Goal: Task Accomplishment & Management: Manage account settings

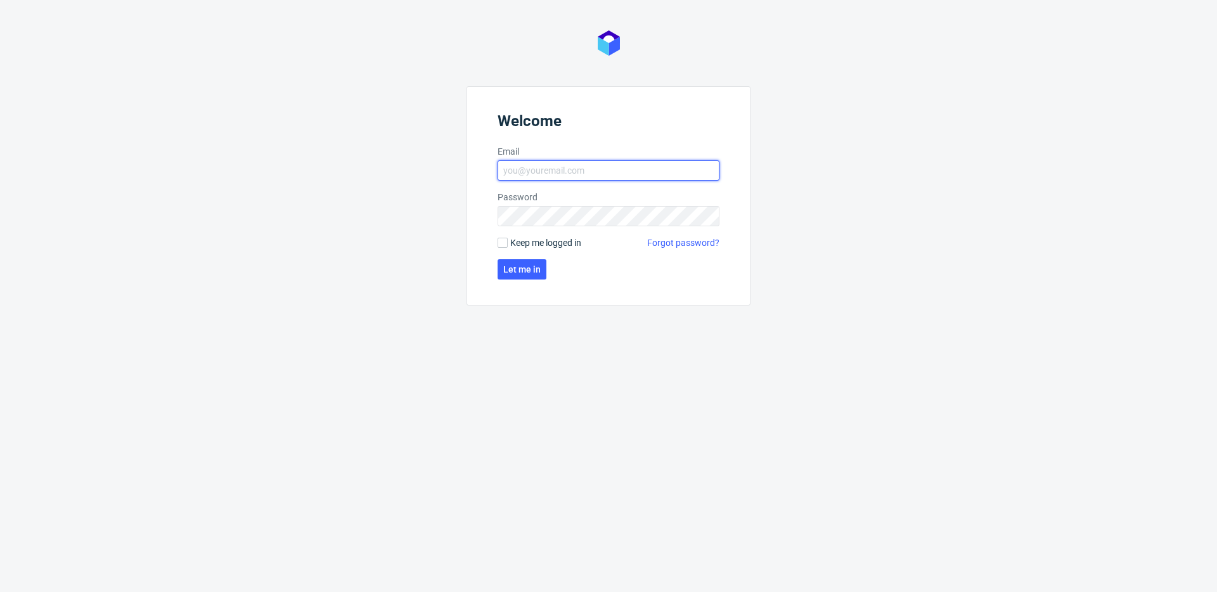
type input "[PERSON_NAME][EMAIL_ADDRESS][PERSON_NAME][DOMAIN_NAME]"
click at [515, 271] on span "Let me in" at bounding box center [521, 269] width 37 height 9
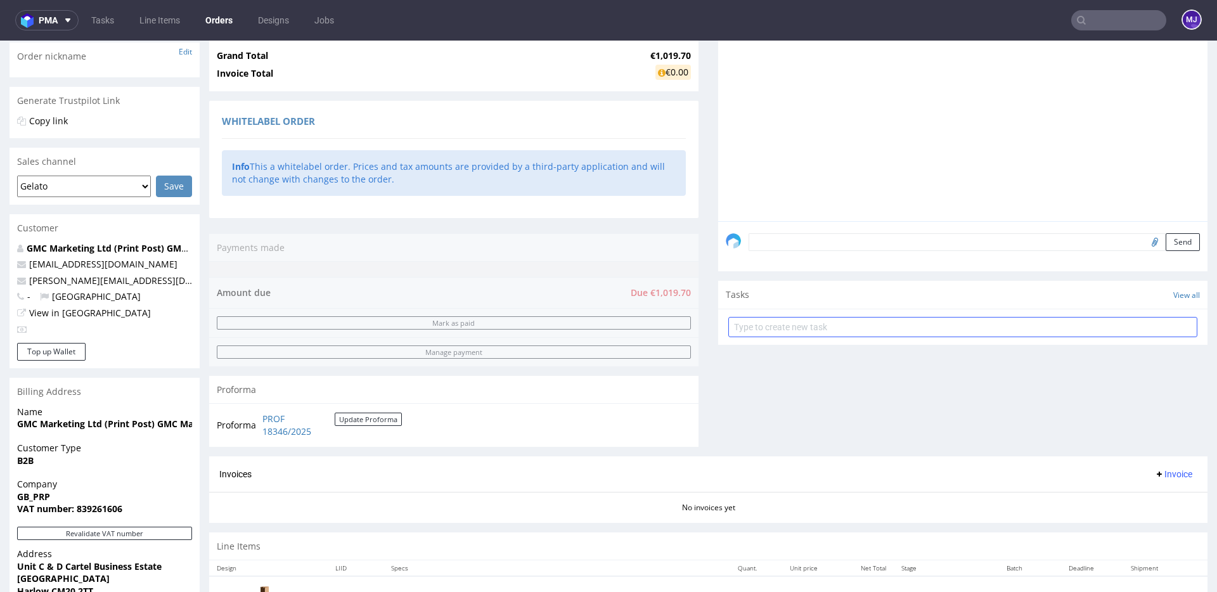
scroll to position [159, 0]
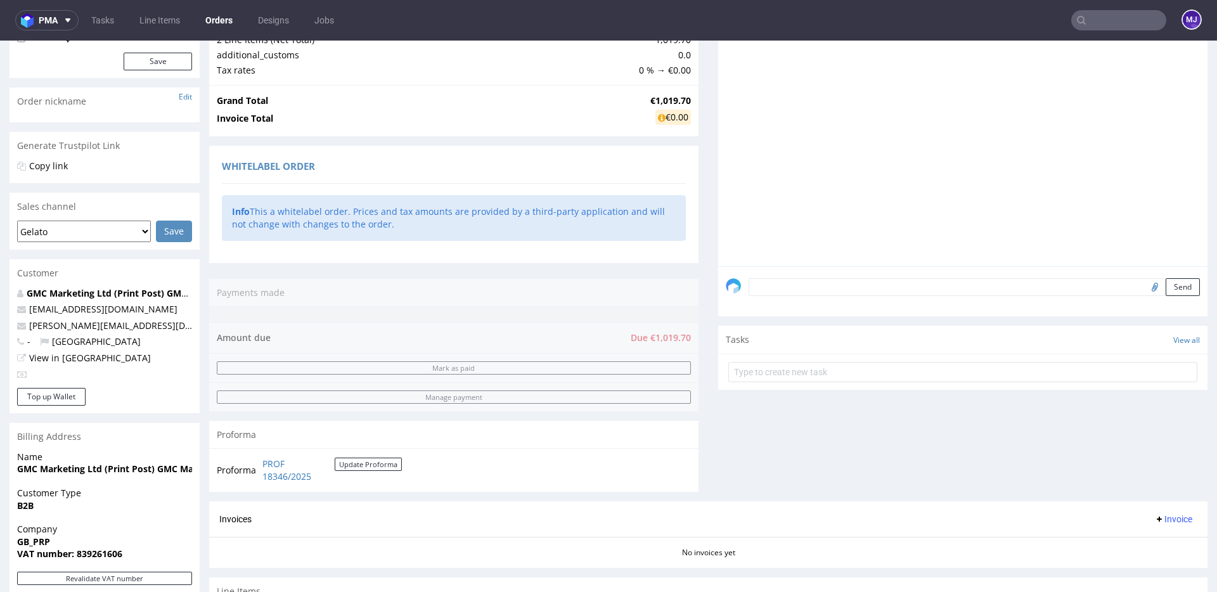
click at [826, 286] on textarea at bounding box center [973, 287] width 451 height 18
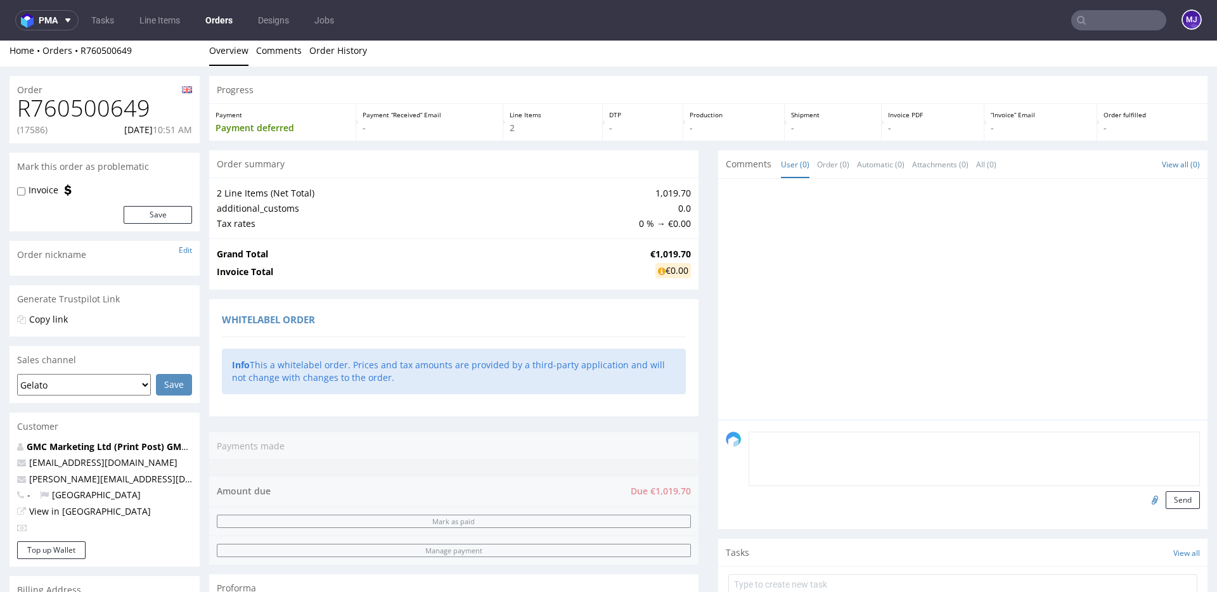
scroll to position [0, 0]
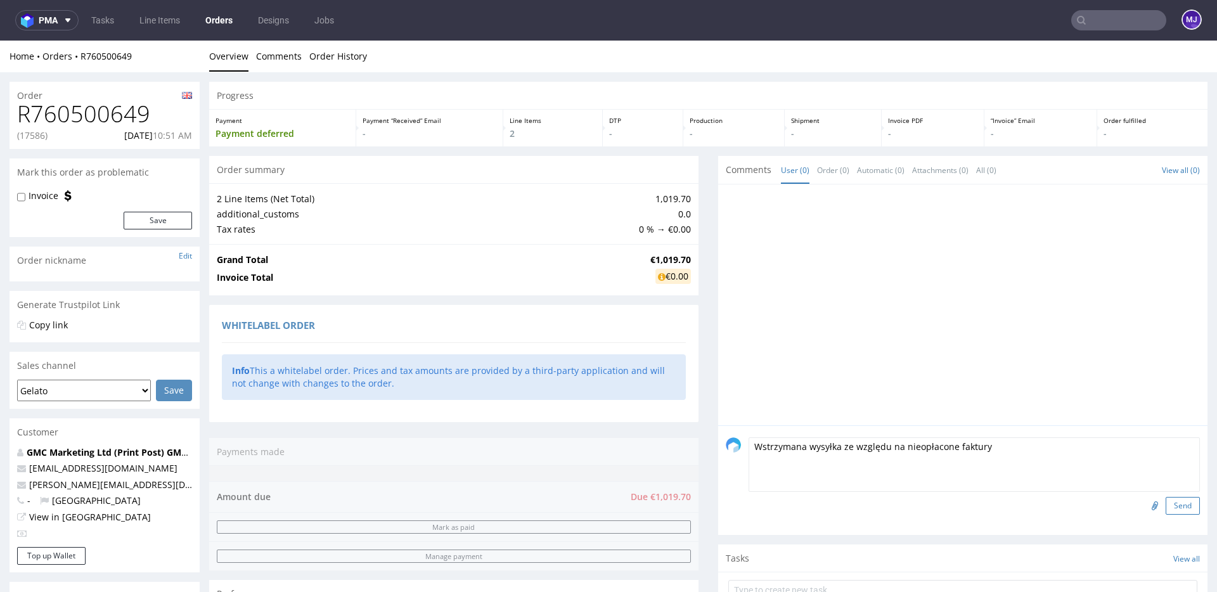
type textarea "Wstrzymana wysyłka ze względu na nieopłacone faktury"
click at [1174, 504] on button "Send" at bounding box center [1182, 506] width 34 height 18
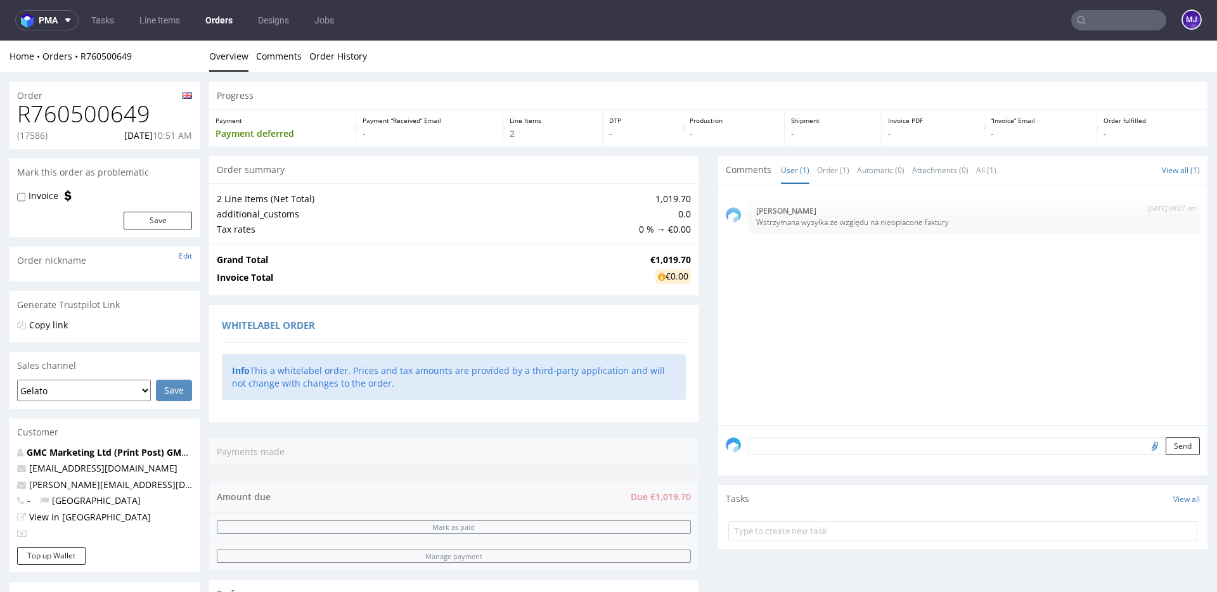
click at [788, 246] on div "2nd Sep 25 | 08:27 am Maciej Jankowski Wstrzymana wysyłka ze względu na nieopła…" at bounding box center [967, 308] width 482 height 233
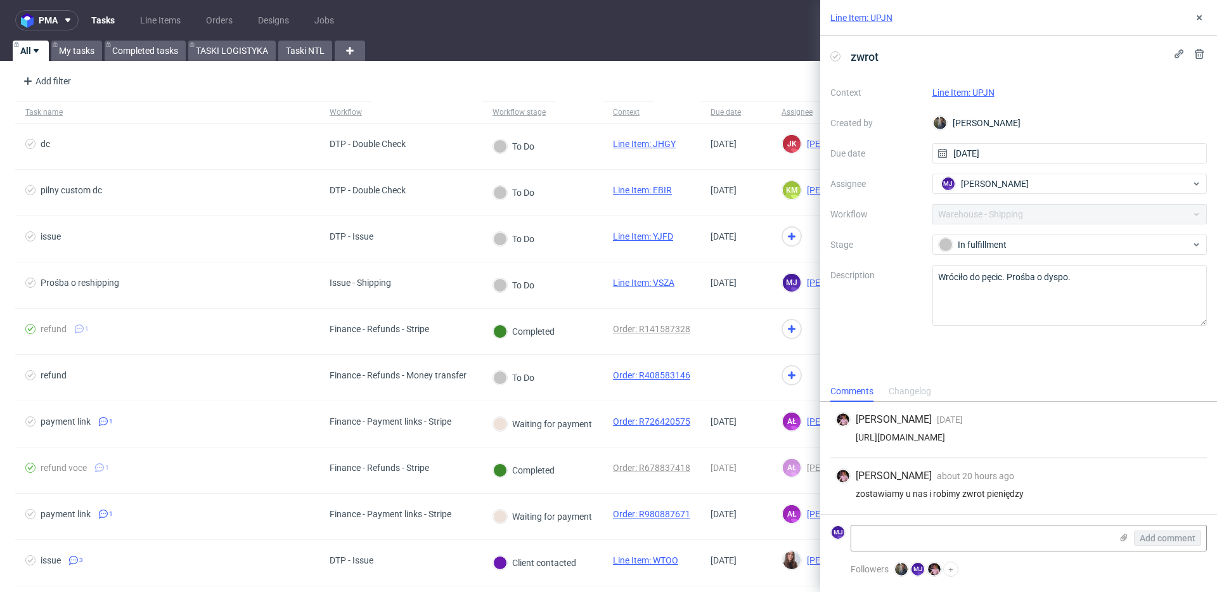
click at [885, 490] on div "zostawiamy u nas i robimy zwrot pieniędzy" at bounding box center [1018, 494] width 366 height 10
drag, startPoint x: 885, startPoint y: 490, endPoint x: 1065, endPoint y: 490, distance: 180.0
click at [1065, 490] on div "zostawiamy u nas i robimy zwrot pieniędzy" at bounding box center [1018, 494] width 366 height 10
drag, startPoint x: 1052, startPoint y: 494, endPoint x: 1052, endPoint y: 476, distance: 18.4
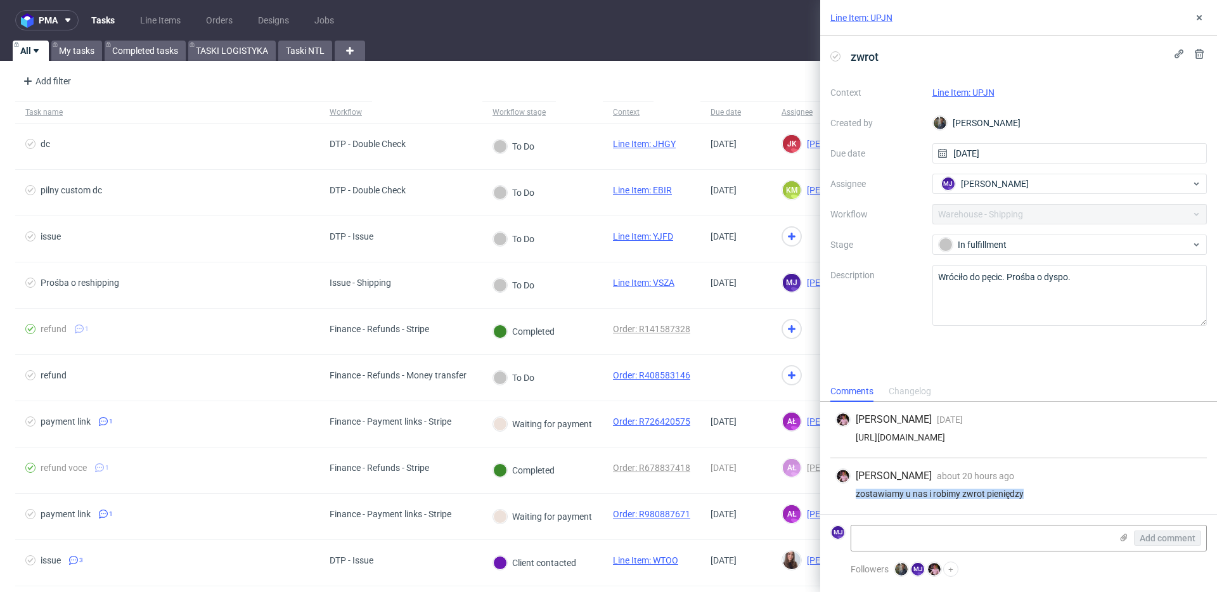
click at [1052, 476] on div "Aleks Ziemkowski about 20 hours ago 1st Sep 2025, 13:11 zostawiamy u nas i robi…" at bounding box center [1018, 486] width 376 height 56
click at [1052, 476] on div "Aleks Ziemkowski about 20 hours ago 1st Sep 2025, 13:11" at bounding box center [1018, 475] width 366 height 15
drag, startPoint x: 1039, startPoint y: 494, endPoint x: 1039, endPoint y: 470, distance: 23.4
click at [1039, 470] on div "Aleks Ziemkowski about 20 hours ago 1st Sep 2025, 13:11 zostawiamy u nas i robi…" at bounding box center [1018, 486] width 376 height 56
click at [1039, 490] on div "zostawiamy u nas i robimy zwrot pieniędzy" at bounding box center [1018, 494] width 366 height 10
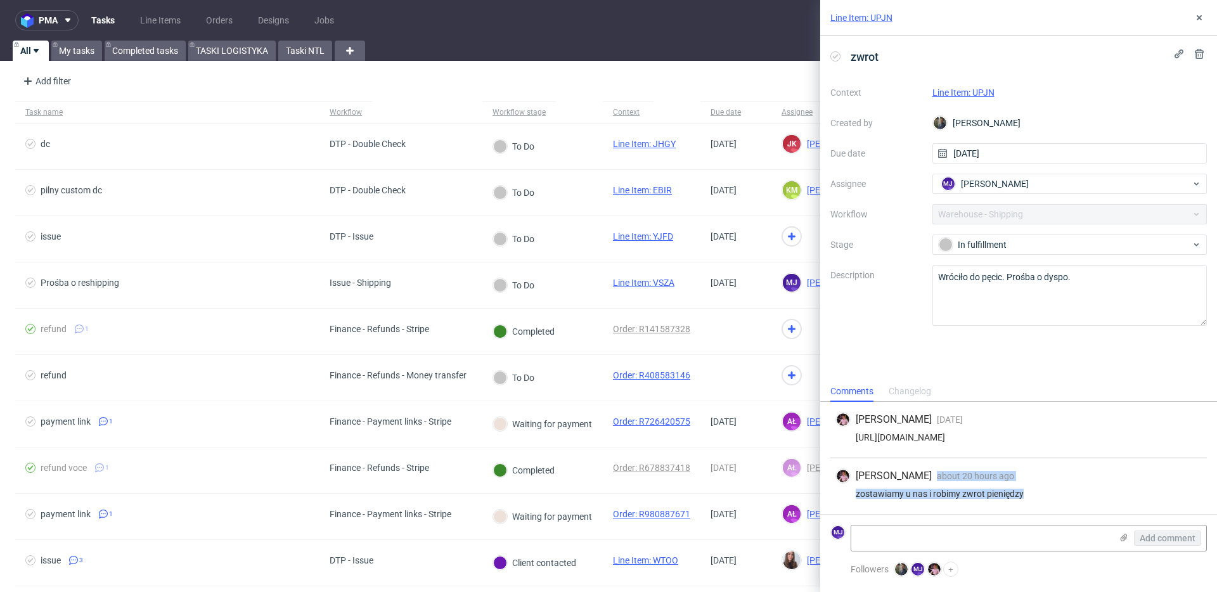
drag, startPoint x: 1034, startPoint y: 490, endPoint x: 1034, endPoint y: 466, distance: 23.4
click at [1034, 466] on div "Aleks Ziemkowski about 20 hours ago 1st Sep 2025, 13:11 zostawiamy u nas i robi…" at bounding box center [1018, 486] width 376 height 56
click at [1034, 506] on div "Aleks Ziemkowski about 20 hours ago 1st Sep 2025, 13:11 zostawiamy u nas i robi…" at bounding box center [1018, 486] width 376 height 56
drag, startPoint x: 1037, startPoint y: 497, endPoint x: 1037, endPoint y: 458, distance: 38.7
click at [1037, 458] on div "Aleks Ziemkowski about 20 hours ago 1st Sep 2025, 13:11 zostawiamy u nas i robi…" at bounding box center [1018, 486] width 376 height 56
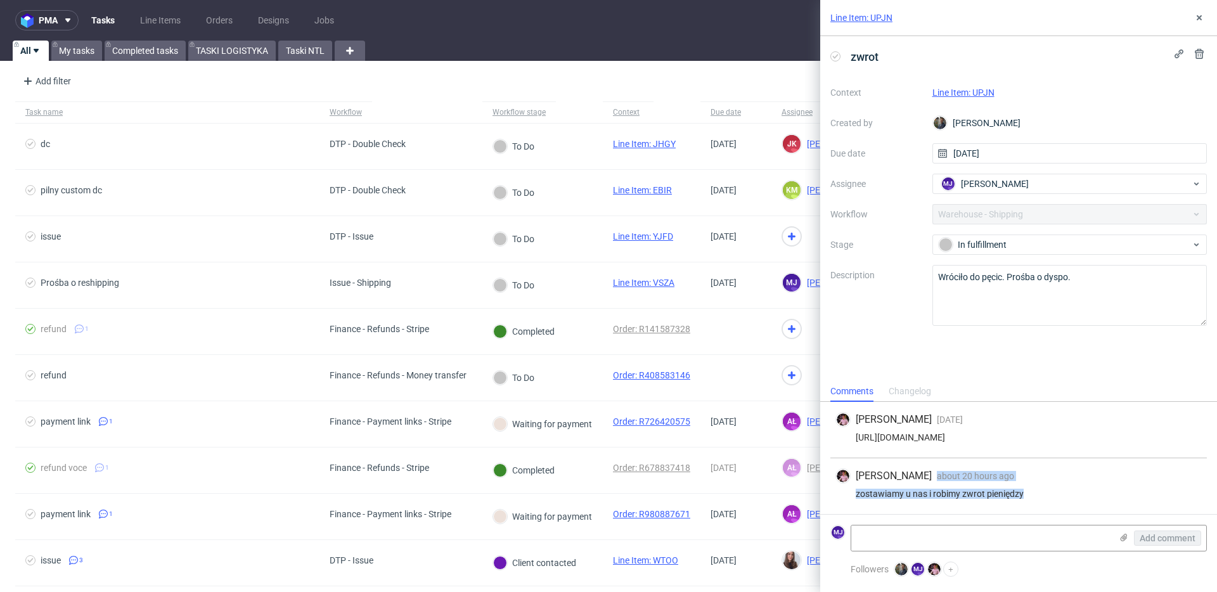
click at [1037, 458] on div "Aleks Ziemkowski about 20 hours ago 1st Sep 2025, 13:11 zostawiamy u nas i robi…" at bounding box center [1018, 486] width 376 height 56
drag, startPoint x: 1003, startPoint y: 94, endPoint x: 975, endPoint y: 93, distance: 28.5
click at [975, 93] on div "Line Item: UPJN" at bounding box center [1069, 92] width 275 height 15
copy link "UPJN"
click at [874, 493] on div "zostawiamy u nas i robimy zwrot pieniędzy" at bounding box center [1018, 494] width 366 height 10
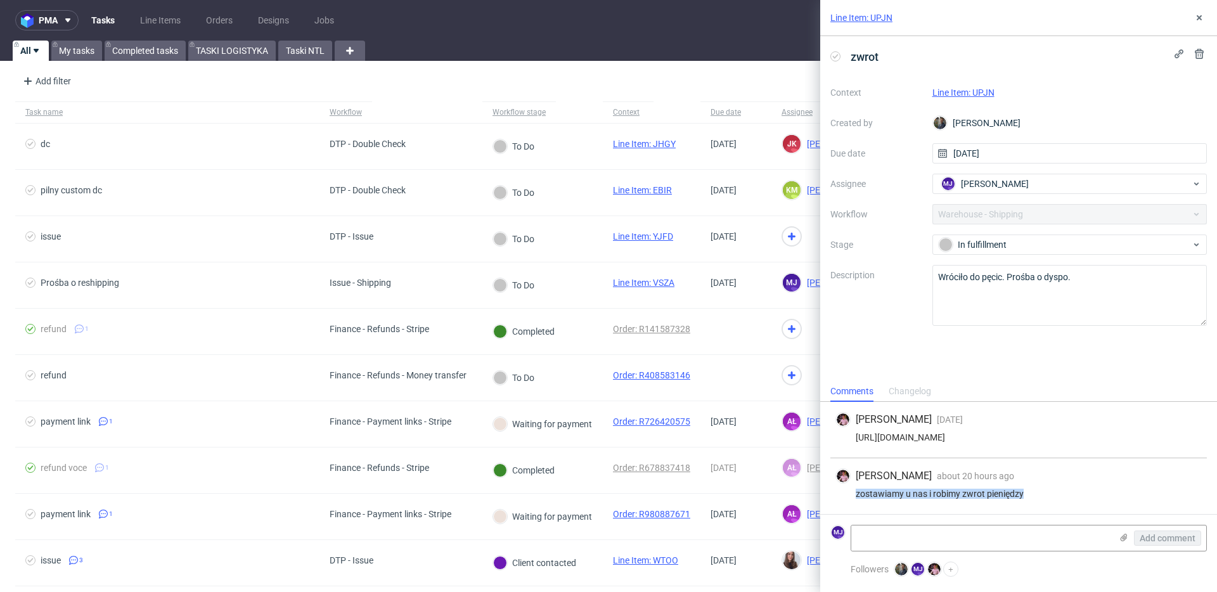
drag, startPoint x: 874, startPoint y: 493, endPoint x: 989, endPoint y: 493, distance: 115.3
click at [989, 493] on div "zostawiamy u nas i robimy zwrot pieniędzy" at bounding box center [1018, 494] width 366 height 10
copy div "zostawiamy u nas i robimy zwrot pieniędzy"
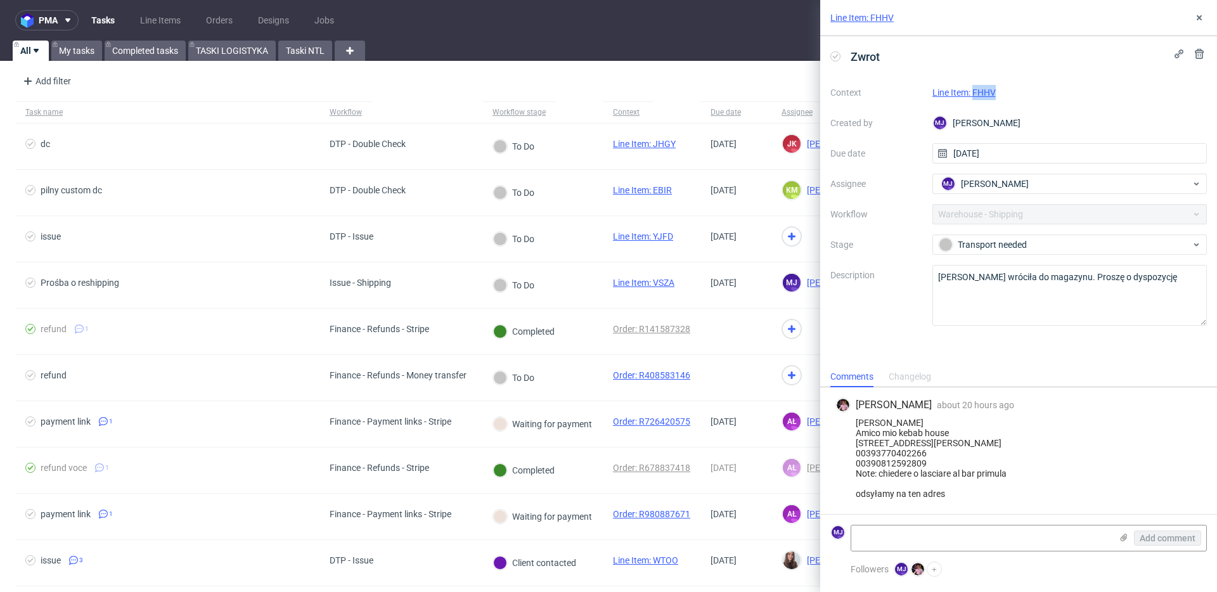
drag, startPoint x: 1012, startPoint y: 91, endPoint x: 973, endPoint y: 90, distance: 38.7
click at [973, 90] on div "Line Item: FHHV" at bounding box center [1069, 92] width 275 height 15
copy link "FHHV"
drag, startPoint x: 1004, startPoint y: 91, endPoint x: 973, endPoint y: 91, distance: 31.7
click at [973, 91] on div "Line Item: FHHV" at bounding box center [1069, 92] width 275 height 15
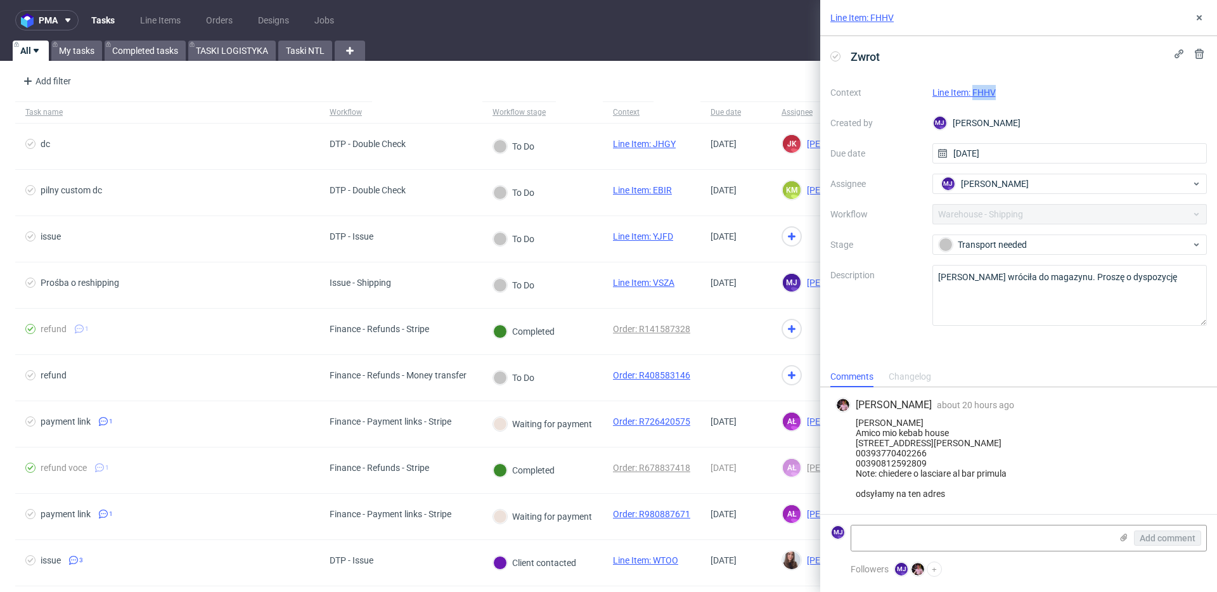
copy link "FHHV"
drag, startPoint x: 1003, startPoint y: 89, endPoint x: 974, endPoint y: 90, distance: 29.2
click at [974, 90] on div "Line Item: FHHV" at bounding box center [1069, 92] width 275 height 15
copy link "FHHV"
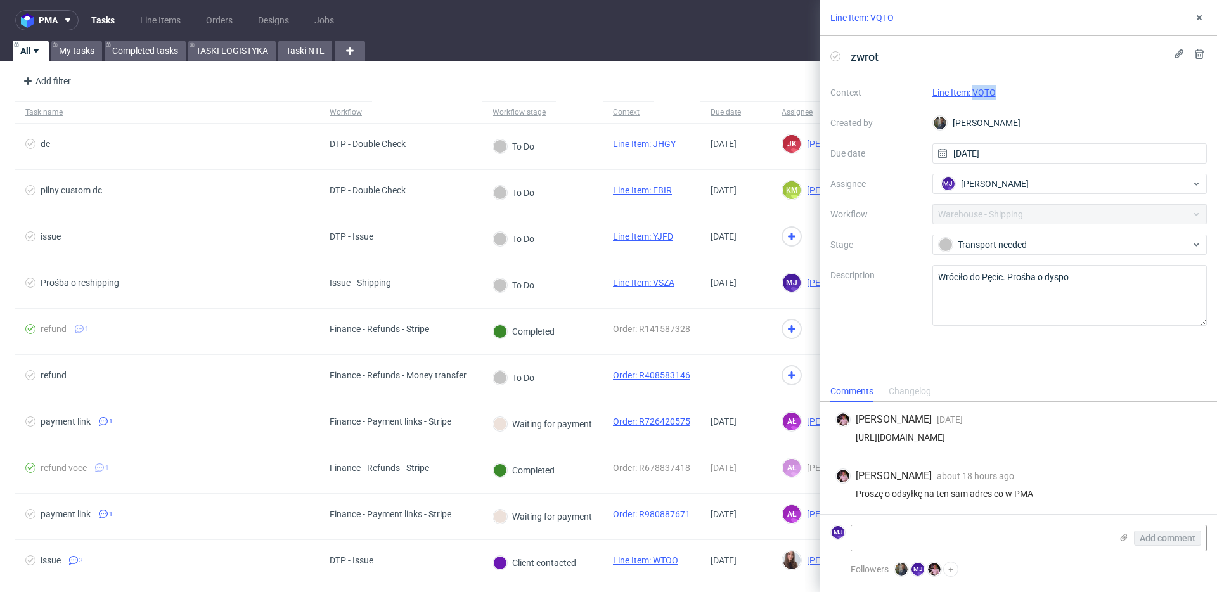
drag, startPoint x: 1000, startPoint y: 90, endPoint x: 973, endPoint y: 90, distance: 27.2
click at [973, 90] on div "Line Item: VQTO" at bounding box center [1069, 92] width 275 height 15
copy link "VQTO"
click at [1004, 86] on div "Line Item: VQTO" at bounding box center [1069, 92] width 275 height 15
drag, startPoint x: 1004, startPoint y: 93, endPoint x: 974, endPoint y: 93, distance: 30.4
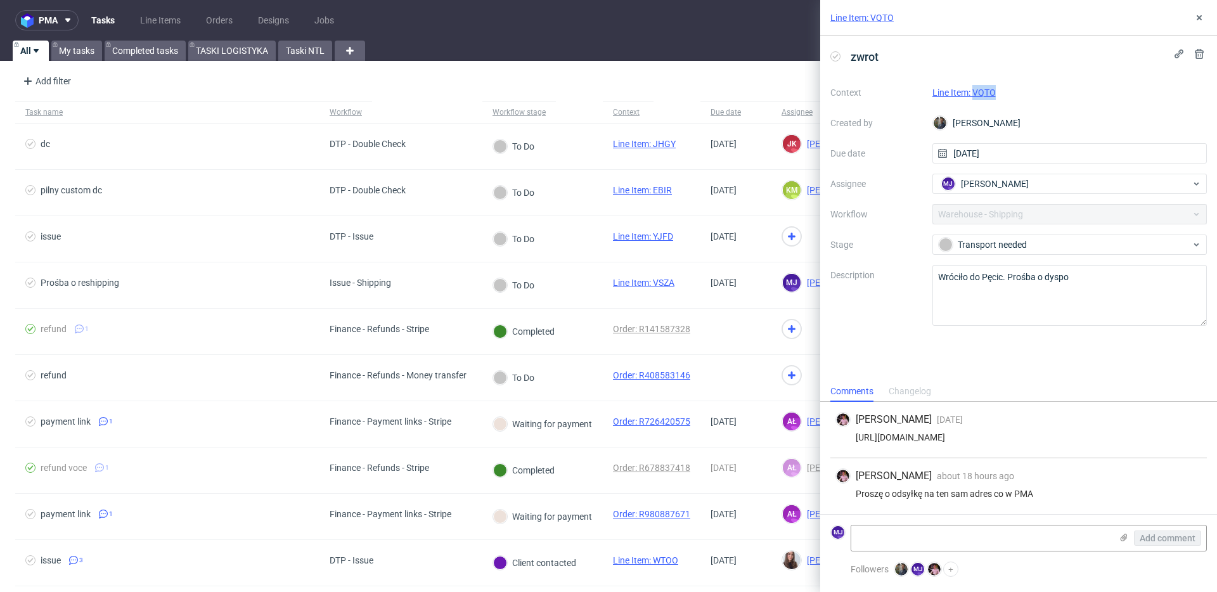
click at [973, 93] on div "Line Item: VQTO" at bounding box center [1069, 92] width 275 height 15
copy link "VQTO"
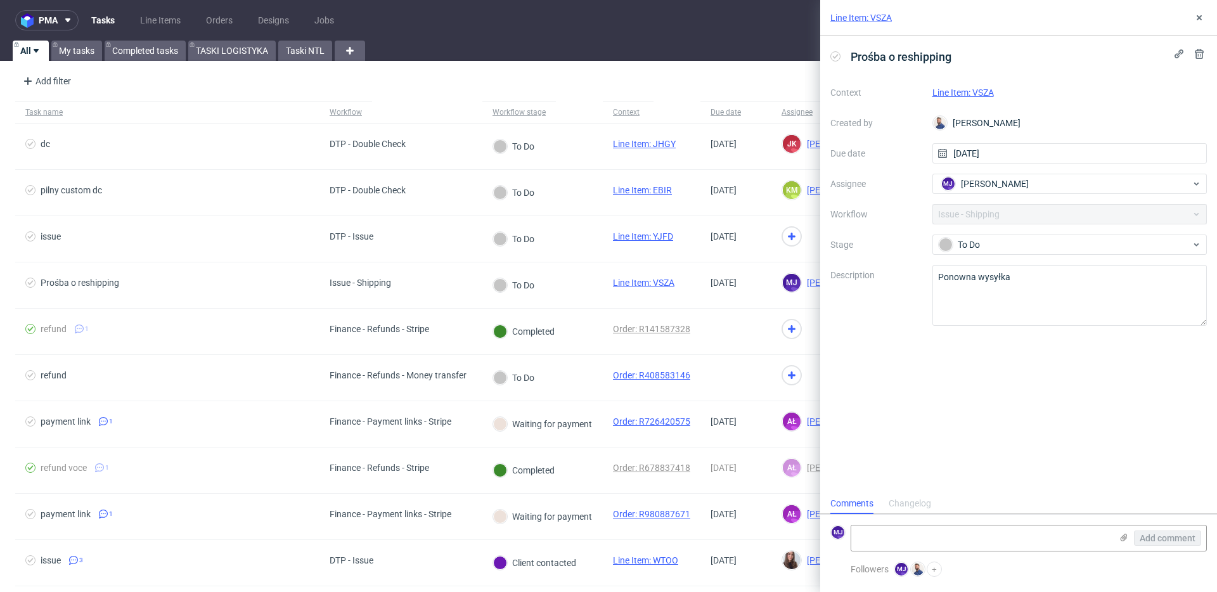
scroll to position [10, 0]
click at [1010, 92] on div "Line Item: VSZA" at bounding box center [1069, 92] width 275 height 15
drag, startPoint x: 998, startPoint y: 92, endPoint x: 973, endPoint y: 92, distance: 24.7
click at [973, 92] on div "Line Item: VSZA" at bounding box center [1069, 92] width 275 height 15
copy link "VSZA"
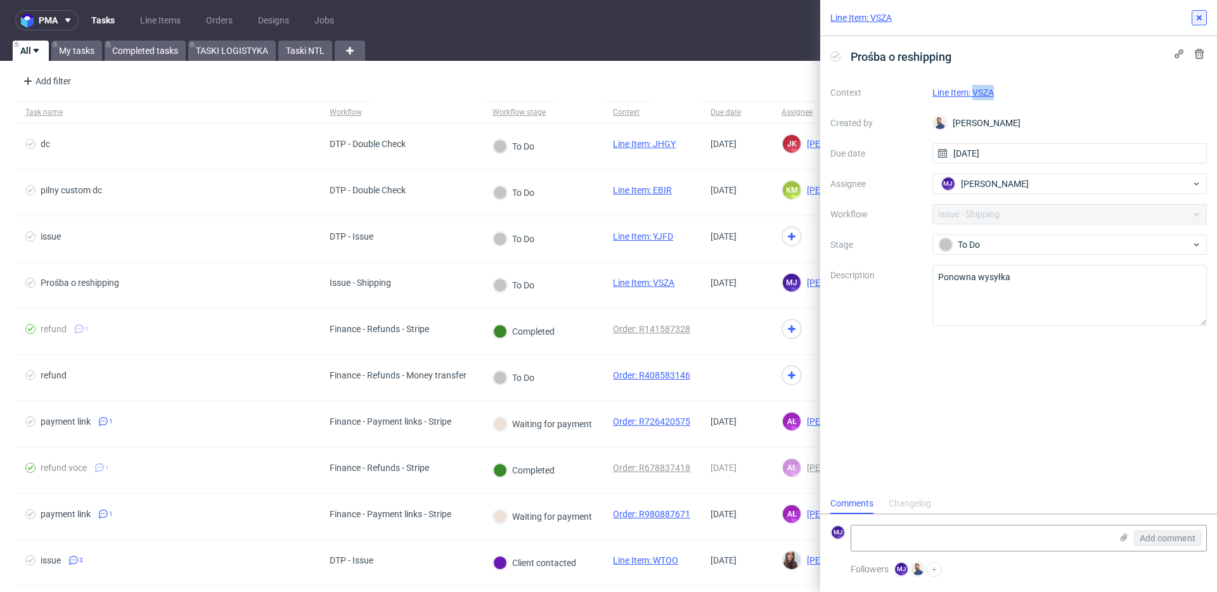
click at [1201, 17] on icon at bounding box center [1199, 18] width 10 height 10
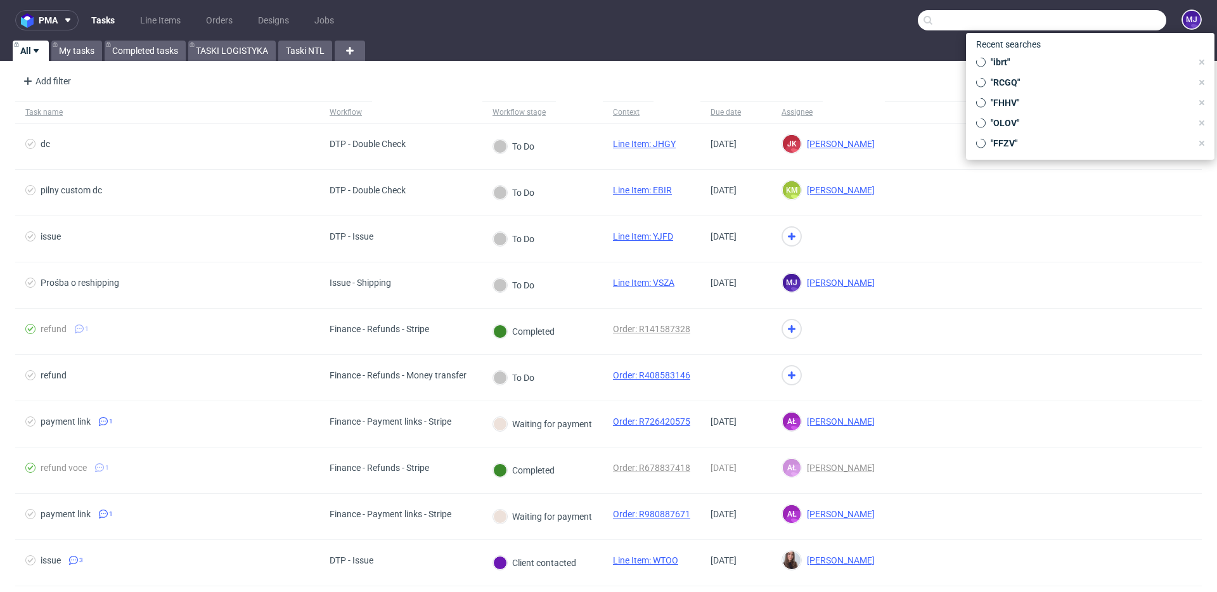
click at [1095, 18] on input "text" at bounding box center [1042, 20] width 248 height 20
paste input "R269644221_GPVE_HQWW_YAJP"
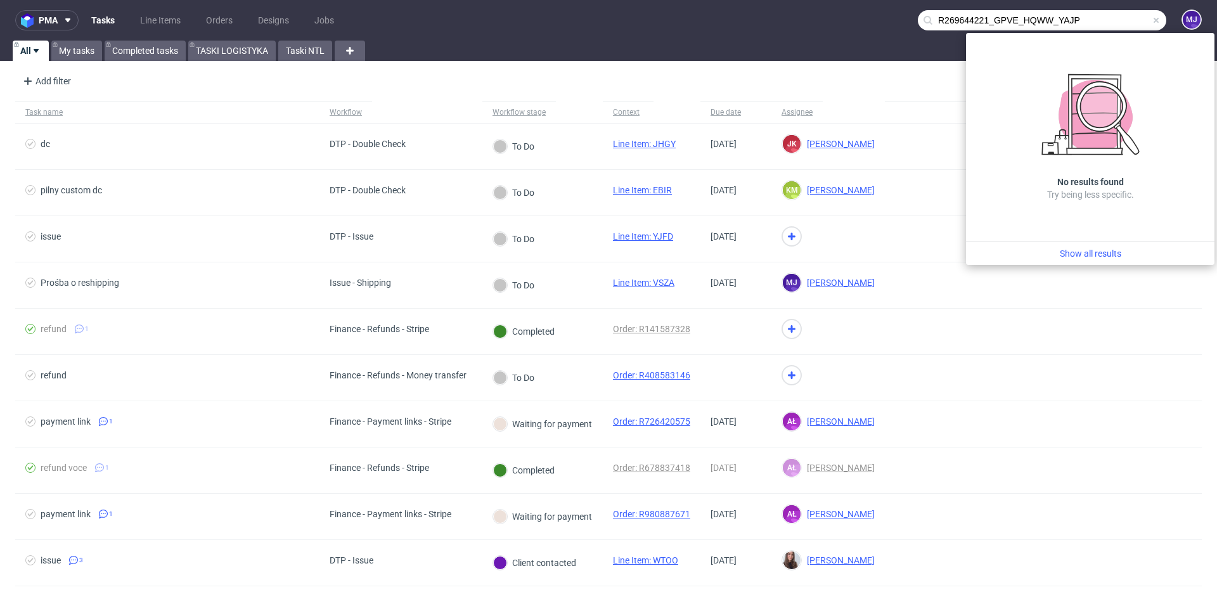
drag, startPoint x: 1049, startPoint y: 21, endPoint x: 819, endPoint y: 13, distance: 229.5
click at [818, 13] on nav "pma Tasks Line Items Orders Designs Jobs R269644221_GPVE_HQWW_YAJP MJ" at bounding box center [608, 20] width 1217 height 41
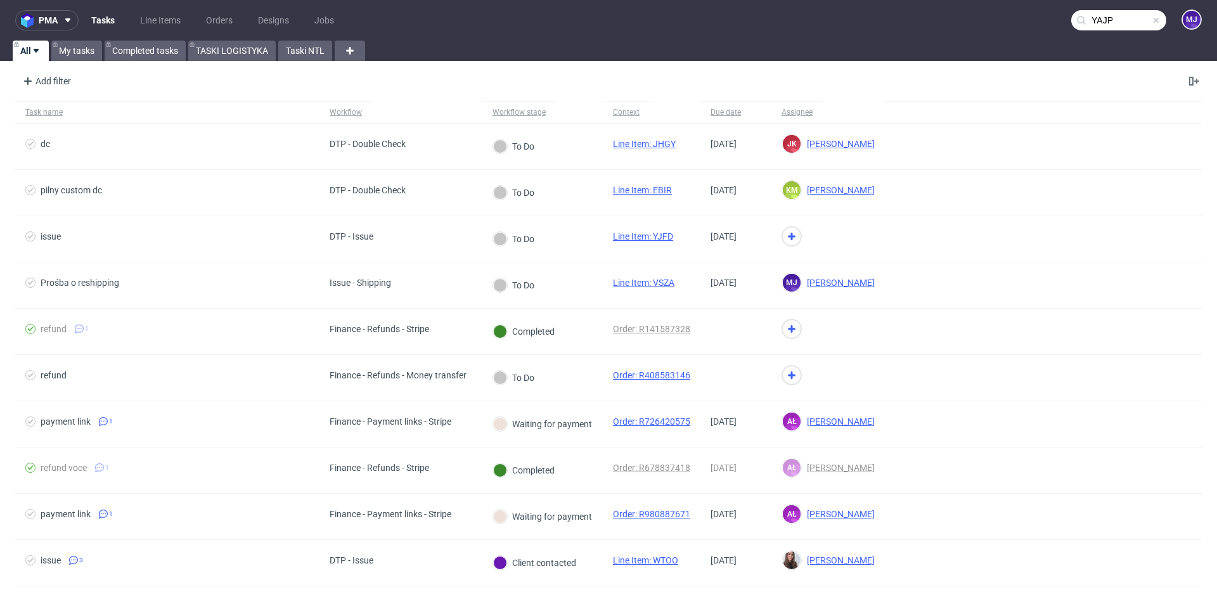
click at [1116, 18] on input "YAJP" at bounding box center [1118, 20] width 95 height 20
type input "YAJP"
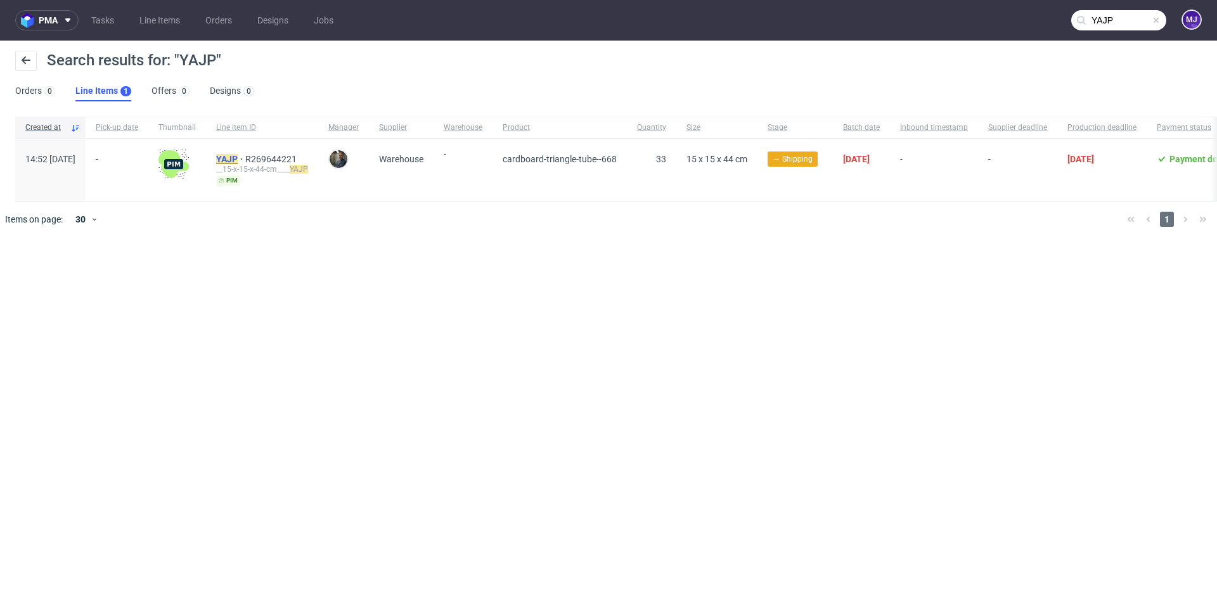
click at [238, 156] on mark "YAJP" at bounding box center [227, 159] width 22 height 10
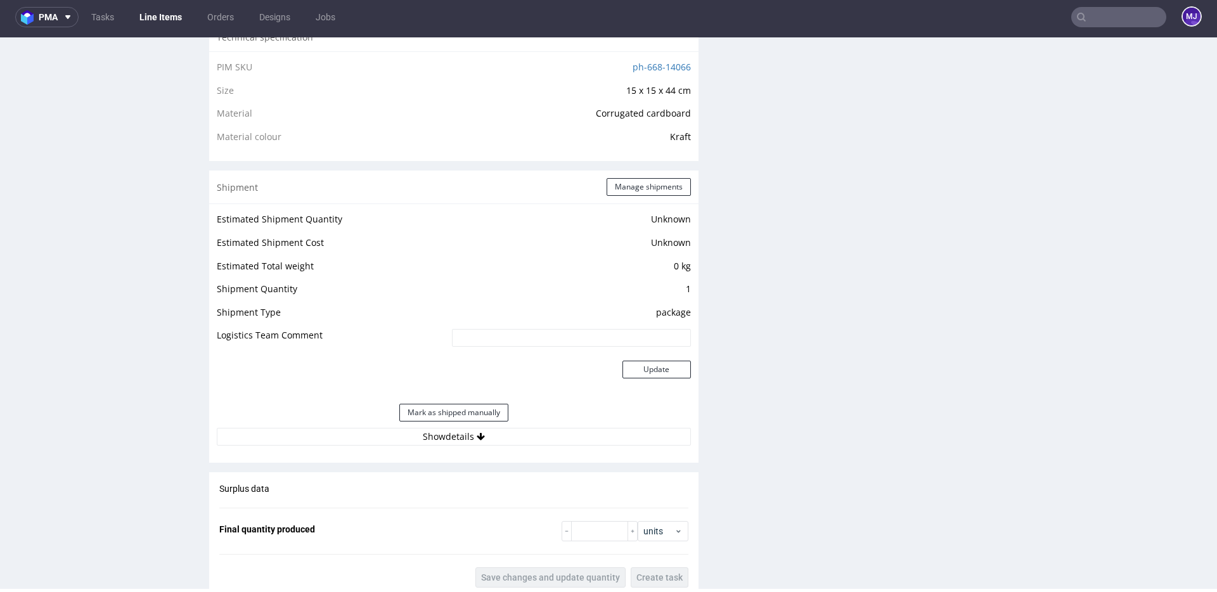
scroll to position [1625, 0]
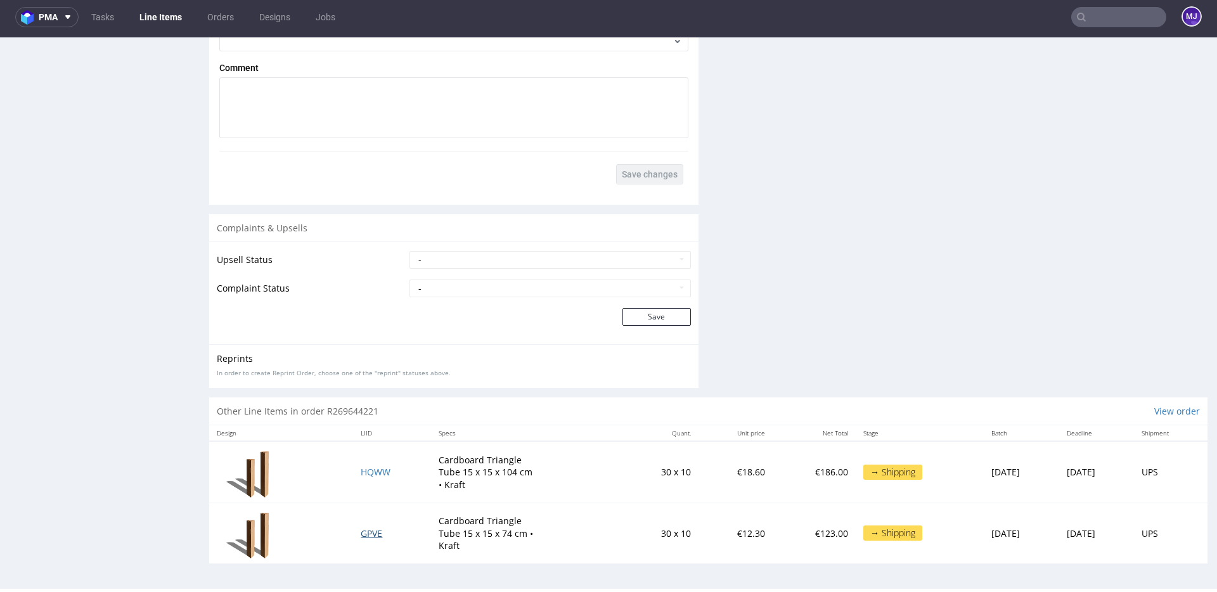
click at [366, 532] on span "GPVE" at bounding box center [372, 533] width 22 height 12
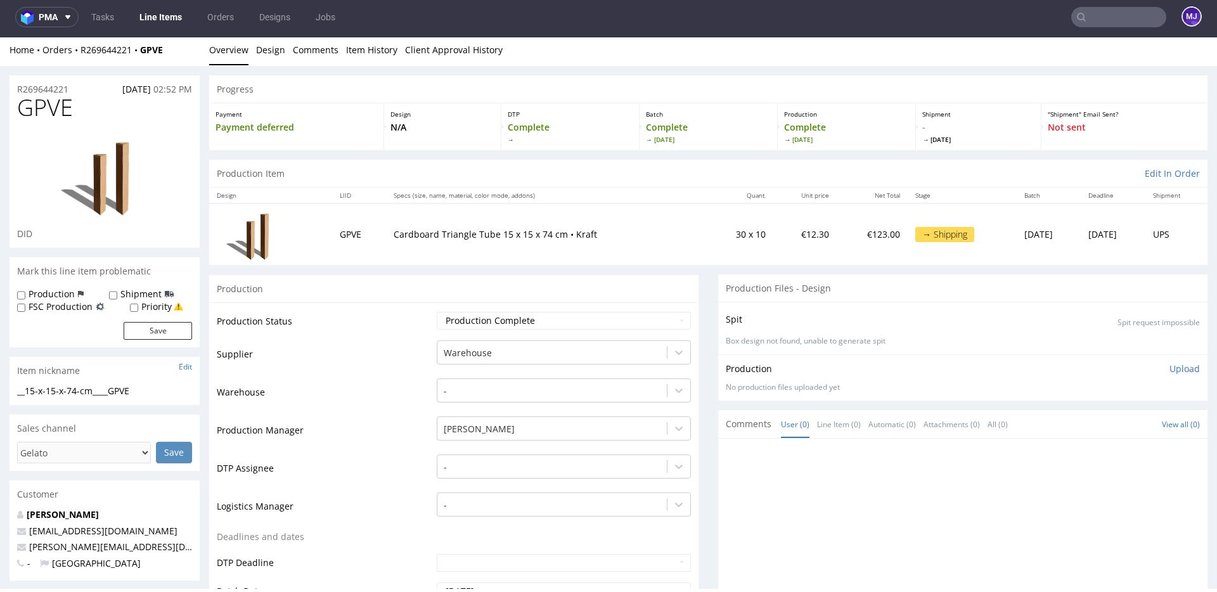
click at [407, 383] on td "Warehouse" at bounding box center [325, 396] width 217 height 38
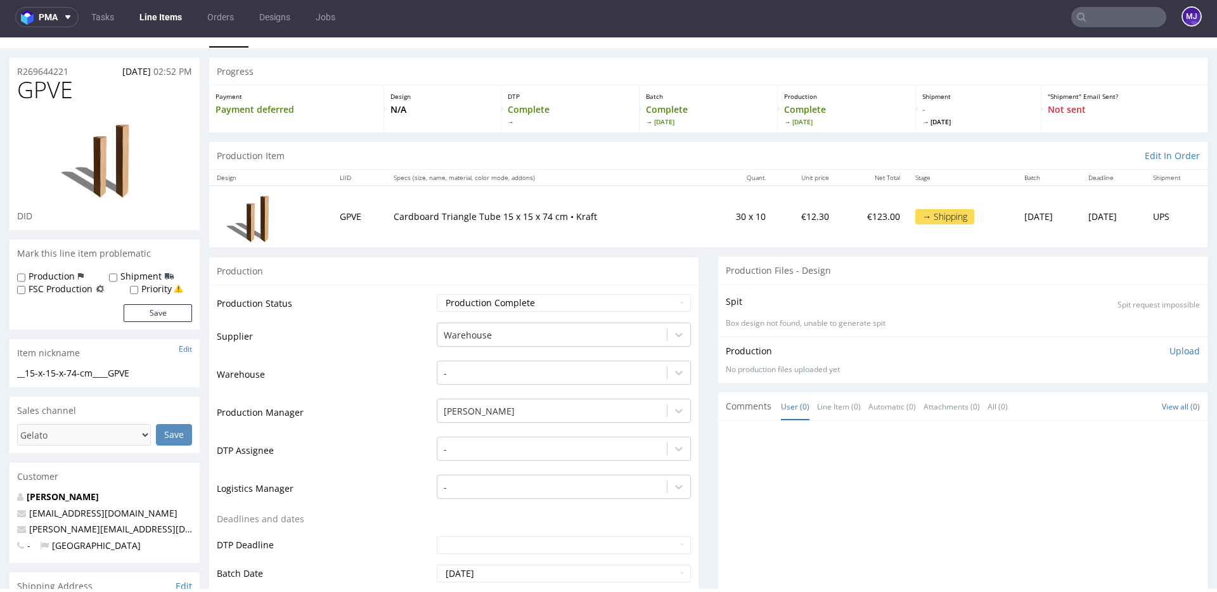
scroll to position [24, 0]
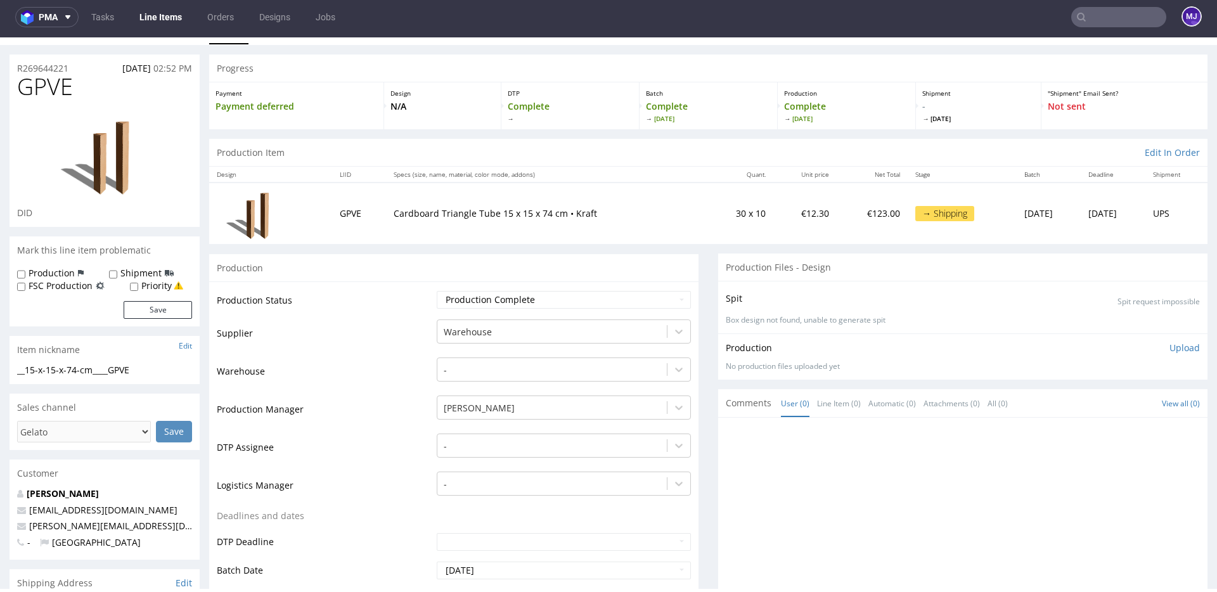
click at [369, 305] on td "Production Status" at bounding box center [325, 304] width 217 height 29
click at [707, 213] on td "30 x 10" at bounding box center [740, 213] width 66 height 61
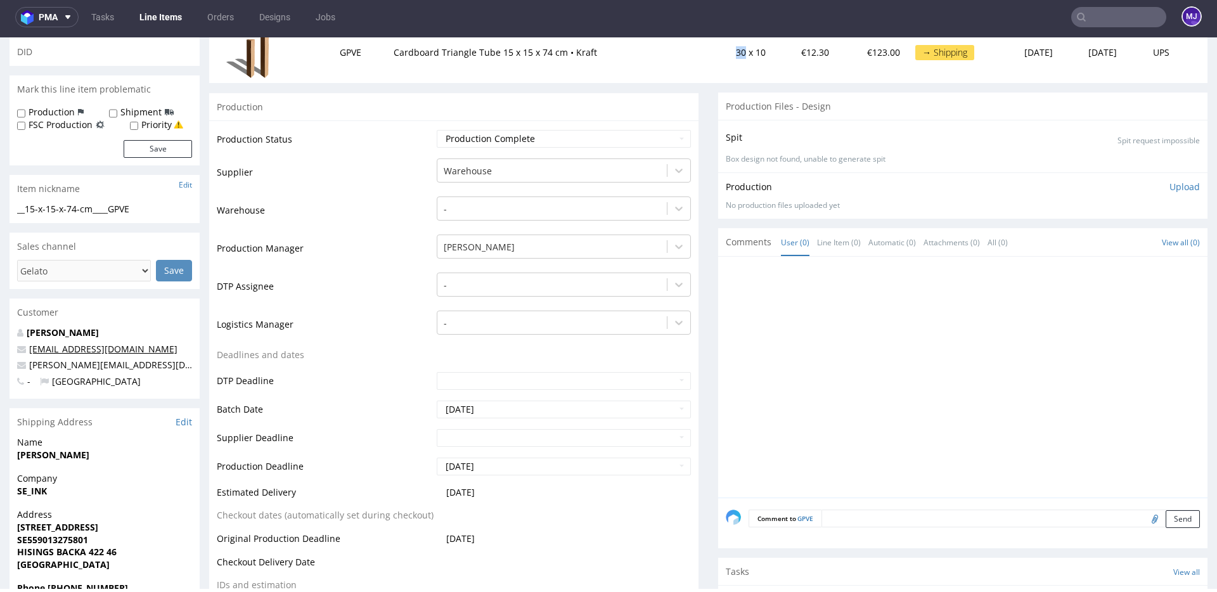
scroll to position [224, 0]
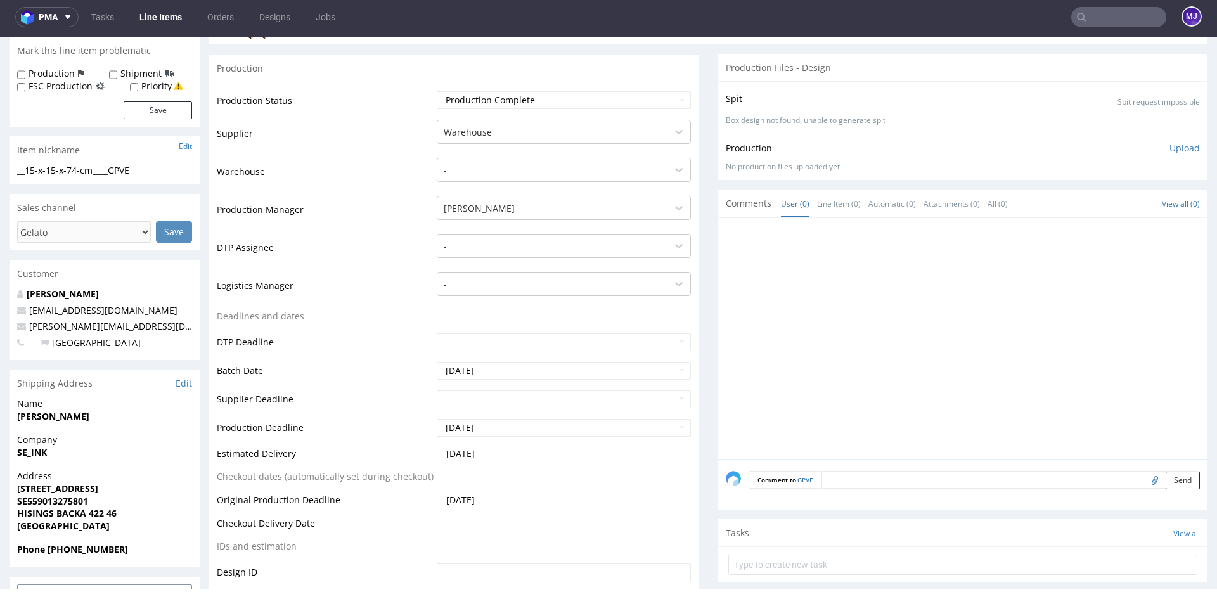
drag, startPoint x: 89, startPoint y: 417, endPoint x: 8, endPoint y: 417, distance: 80.5
copy strong "[PERSON_NAME]"
drag, startPoint x: 54, startPoint y: 453, endPoint x: 19, endPoint y: 452, distance: 35.5
click at [19, 452] on span "SE_INK" at bounding box center [104, 452] width 175 height 13
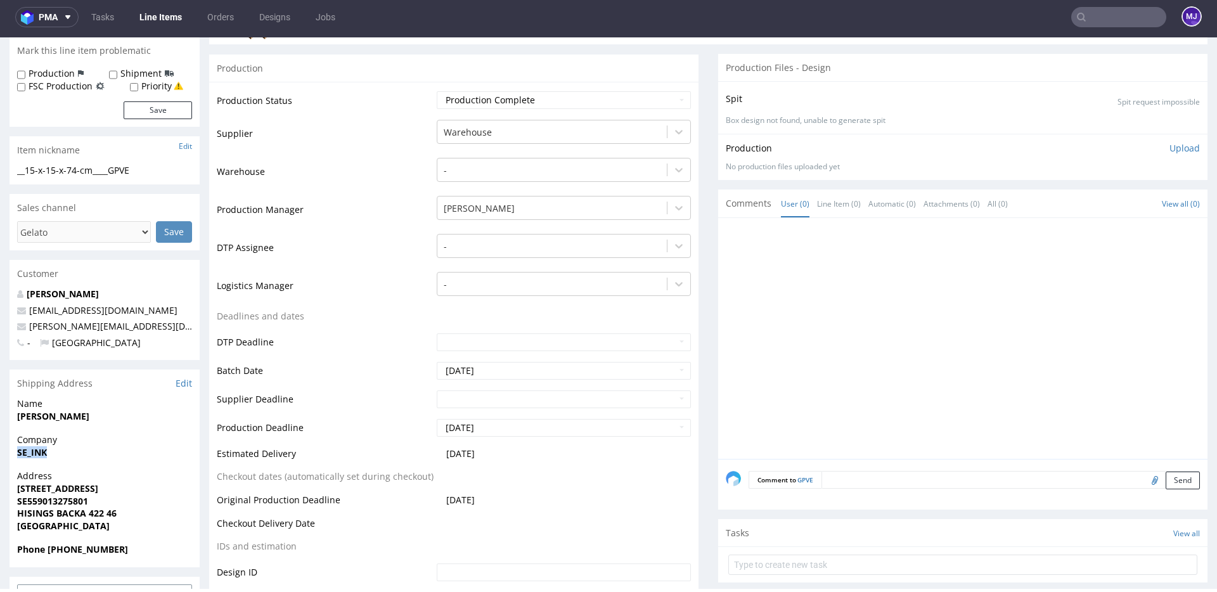
copy strong "SE_INK"
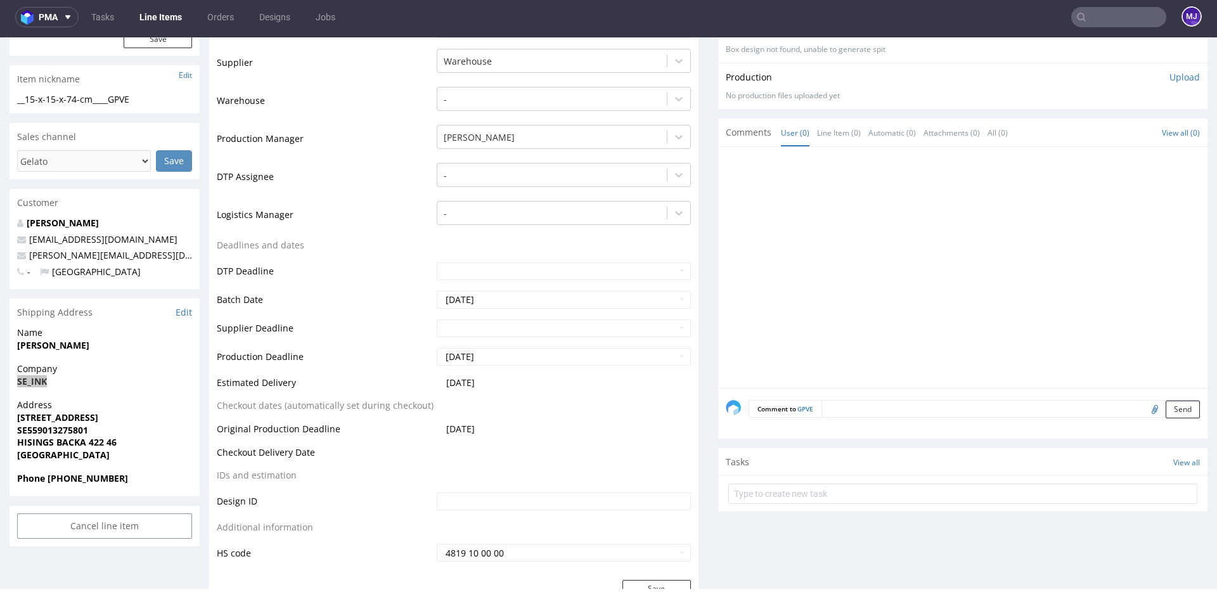
scroll to position [297, 0]
click at [46, 414] on strong "[STREET_ADDRESS]" at bounding box center [57, 415] width 81 height 12
drag, startPoint x: 46, startPoint y: 414, endPoint x: 79, endPoint y: 426, distance: 34.7
click at [79, 427] on p "Address Exportgatan 33B SE559013275801 HISINGS BACKA 422 46 Sweden" at bounding box center [104, 427] width 175 height 62
copy p "Exportgatan 33B SE559013275801"
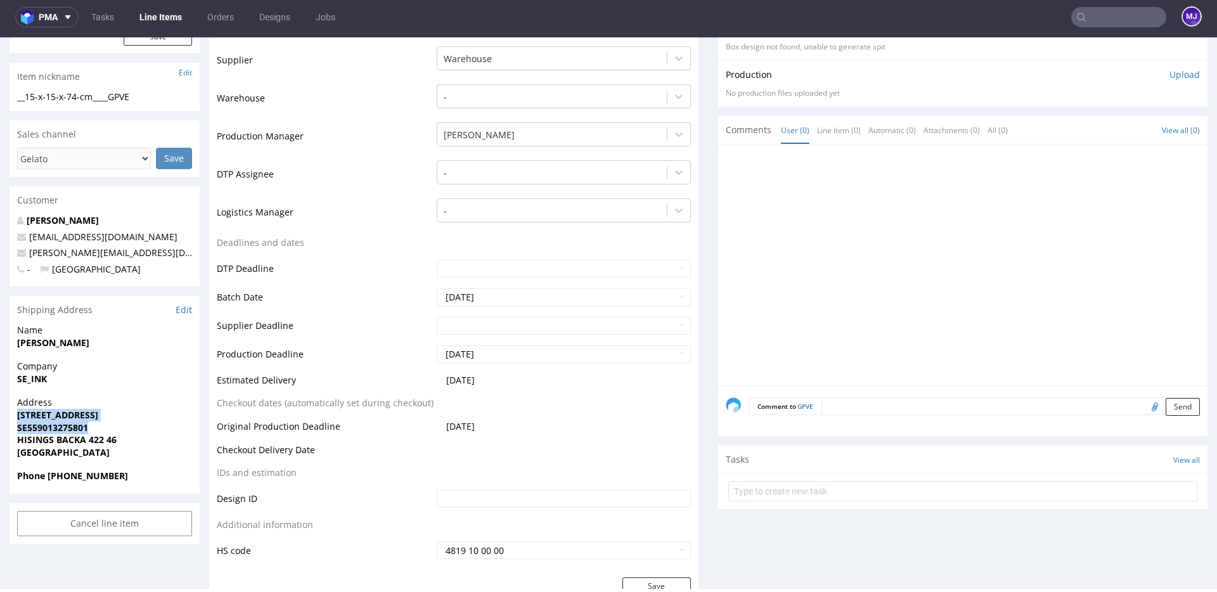
click at [34, 439] on strong "HISINGS BACKA 422 46" at bounding box center [66, 439] width 99 height 12
drag, startPoint x: 34, startPoint y: 439, endPoint x: 111, endPoint y: 439, distance: 77.3
click at [111, 439] on strong "HISINGS BACKA 422 46" at bounding box center [66, 439] width 99 height 12
copy strong "HISINGS BACKA 422 46"
click at [99, 438] on strong "HISINGS BACKA 422 46" at bounding box center [66, 439] width 99 height 12
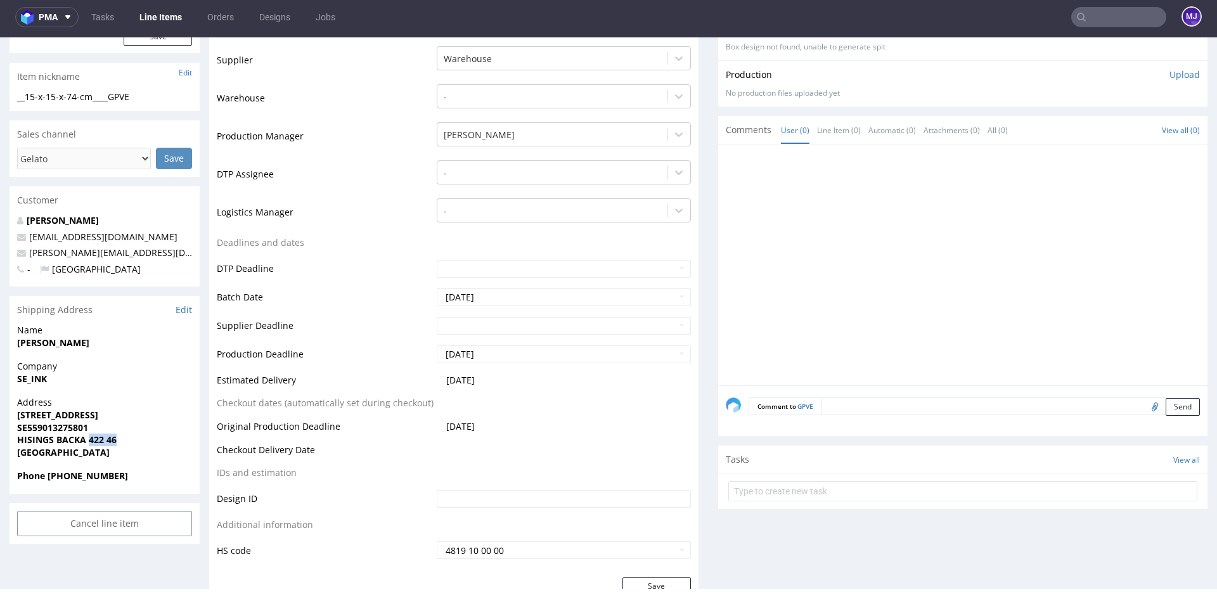
drag, startPoint x: 99, startPoint y: 438, endPoint x: 120, endPoint y: 438, distance: 20.9
click at [117, 438] on strong "HISINGS BACKA 422 46" at bounding box center [66, 439] width 99 height 12
click at [38, 440] on strong "HISINGS BACKA 422 46" at bounding box center [66, 439] width 99 height 12
drag, startPoint x: 43, startPoint y: 440, endPoint x: 69, endPoint y: 440, distance: 26.0
click at [69, 440] on strong "HISINGS BACKA 422 46" at bounding box center [66, 439] width 99 height 12
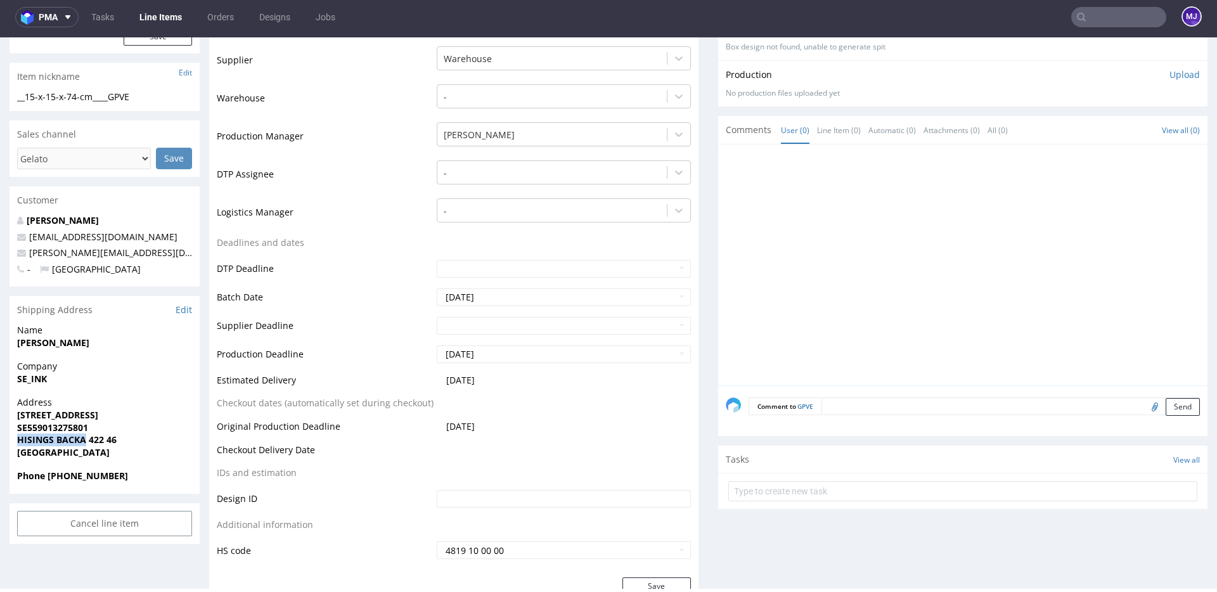
click at [72, 471] on strong "Phone 46735000784" at bounding box center [72, 476] width 111 height 12
drag, startPoint x: 138, startPoint y: 234, endPoint x: 30, endPoint y: 234, distance: 107.7
click at [30, 234] on p "[EMAIL_ADDRESS][DOMAIN_NAME]" at bounding box center [104, 237] width 175 height 13
copy link "[EMAIL_ADDRESS][DOMAIN_NAME]"
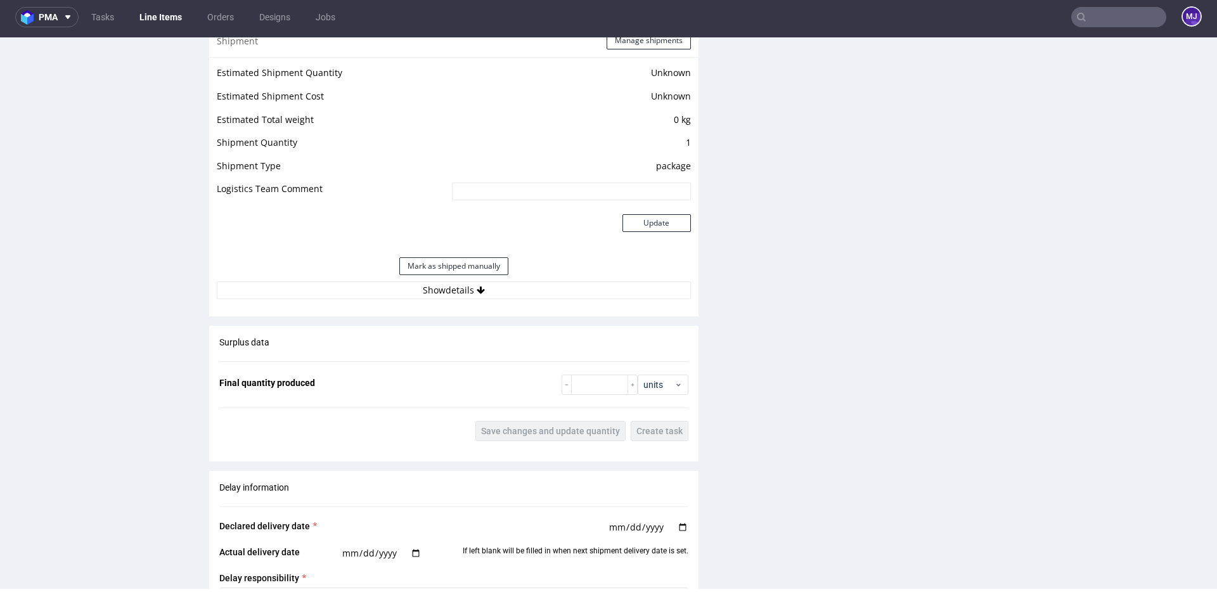
scroll to position [1625, 0]
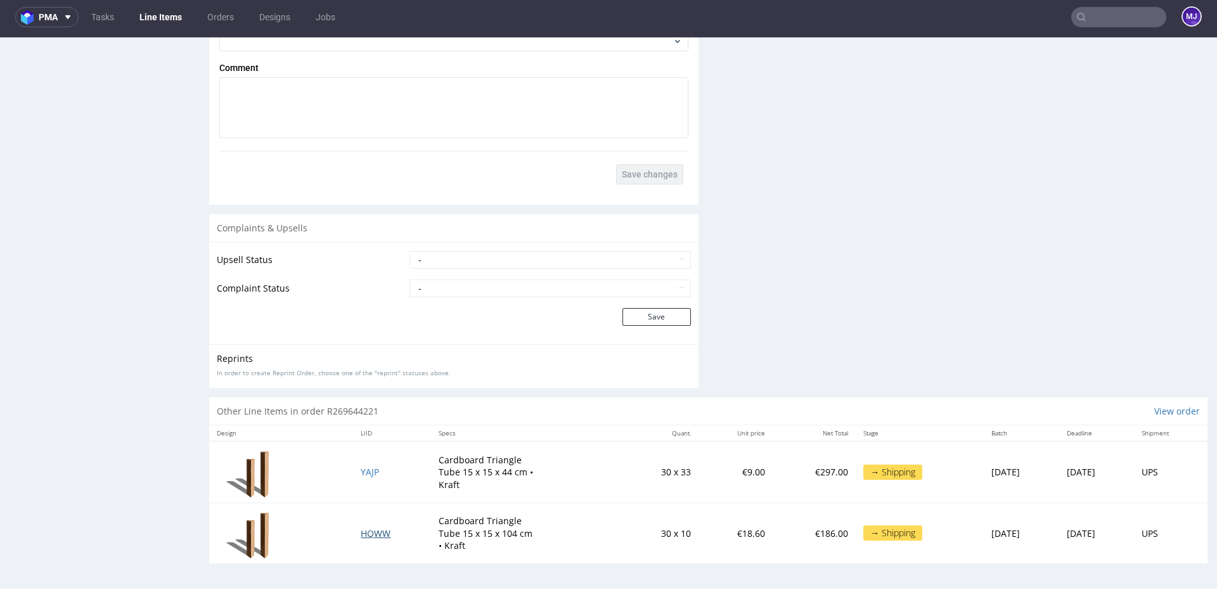
click at [361, 529] on span "HQWW" at bounding box center [376, 533] width 30 height 12
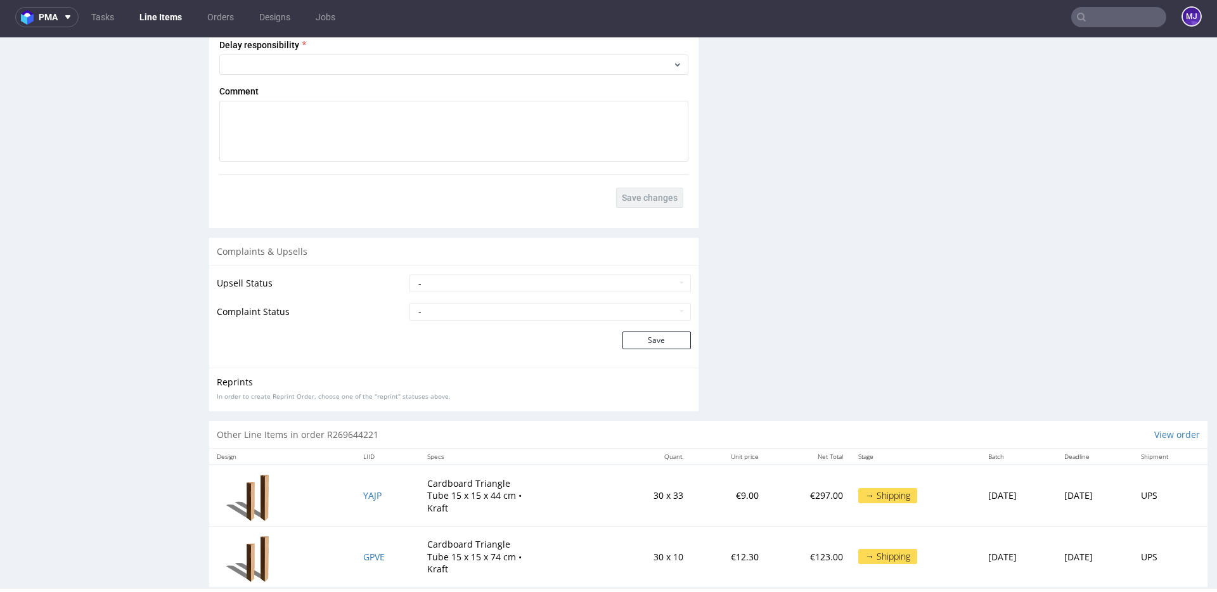
scroll to position [1625, 0]
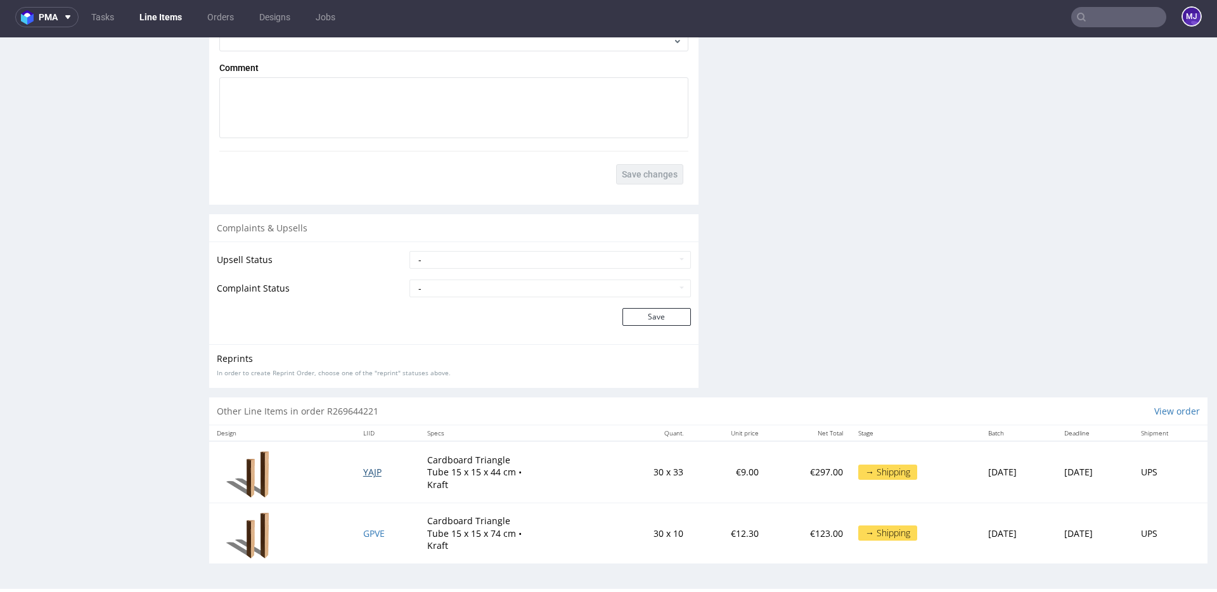
click at [364, 470] on span "YAJP" at bounding box center [372, 472] width 18 height 12
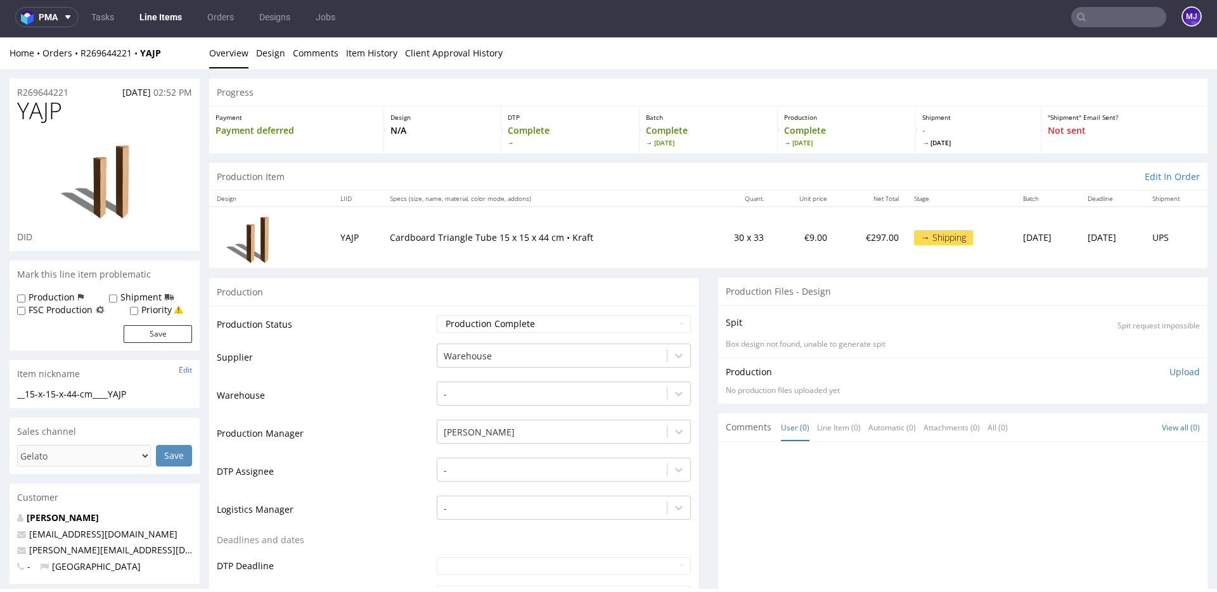
click at [441, 237] on p "Cardboard Triangle Tube 15 x 15 x 44 cm • Kraft" at bounding box center [543, 237] width 307 height 13
copy p "Triangle"
click at [801, 58] on ul "Overview Design Comments Item History Client Approval History" at bounding box center [708, 53] width 998 height 13
drag, startPoint x: 517, startPoint y: 148, endPoint x: 511, endPoint y: 163, distance: 16.2
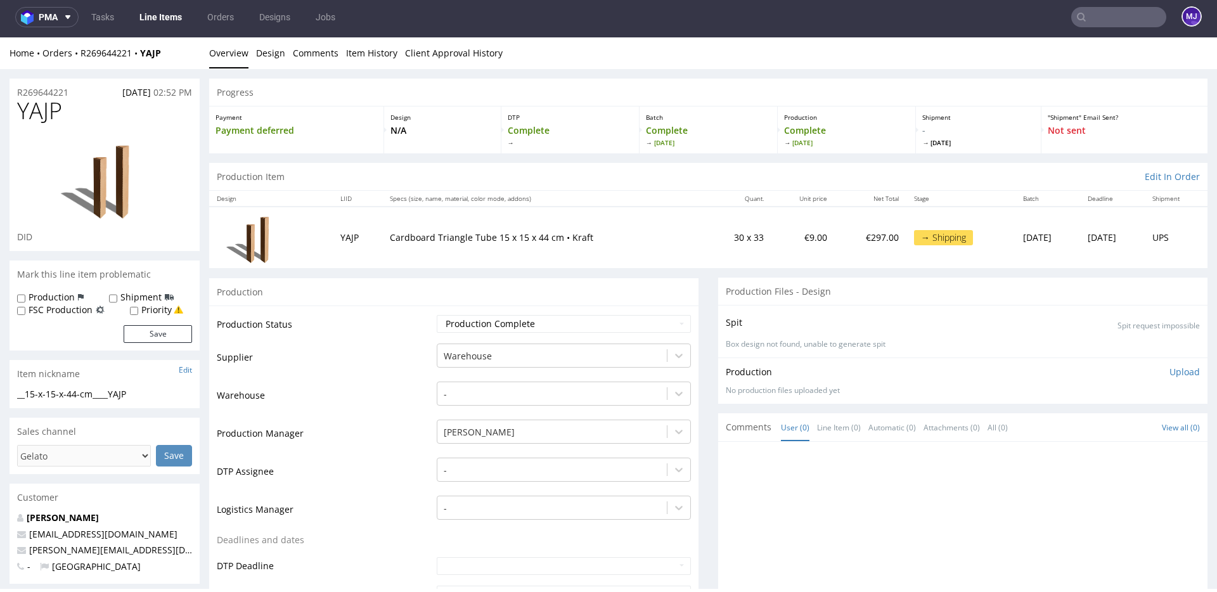
click at [516, 151] on div "DTP Complete" at bounding box center [570, 129] width 138 height 47
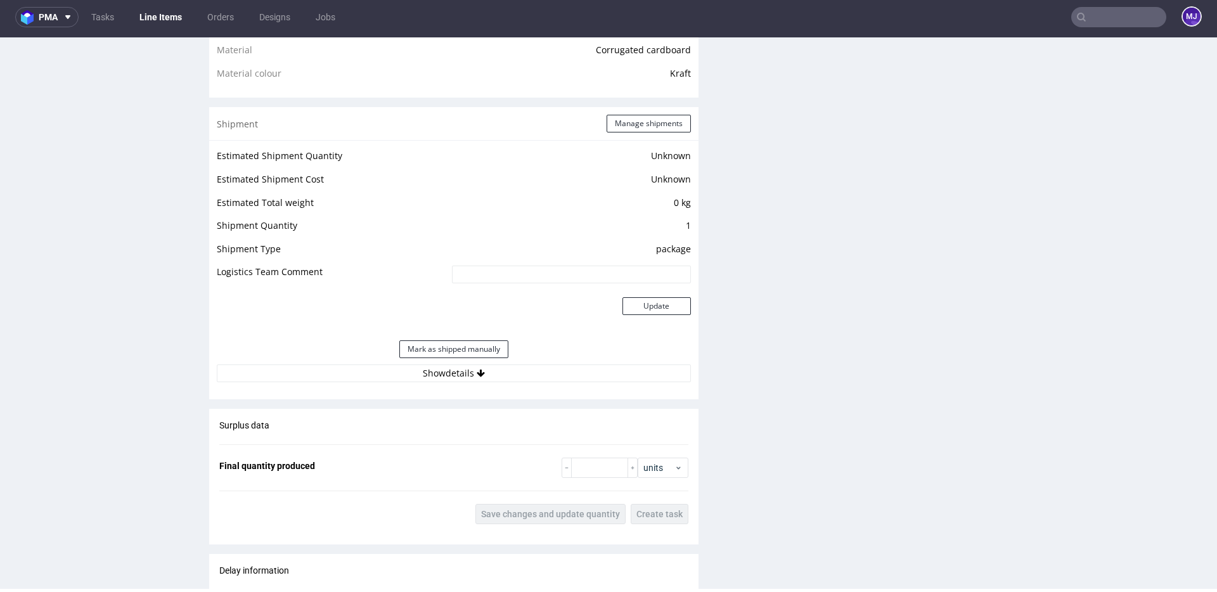
scroll to position [970, 0]
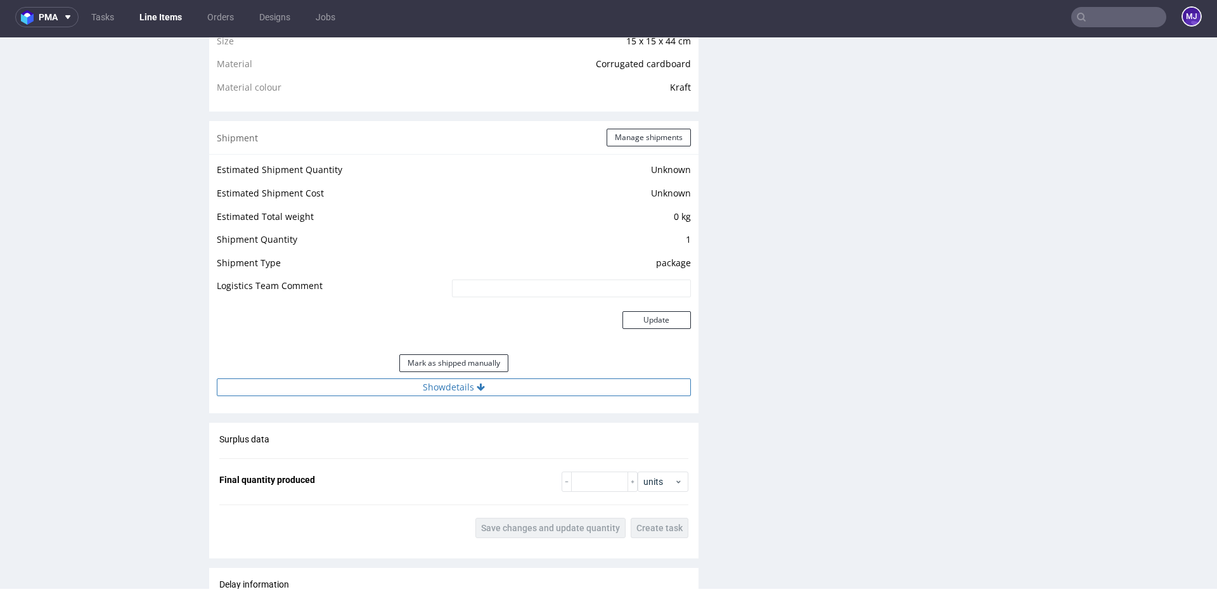
click at [454, 387] on button "Show details" at bounding box center [454, 387] width 474 height 18
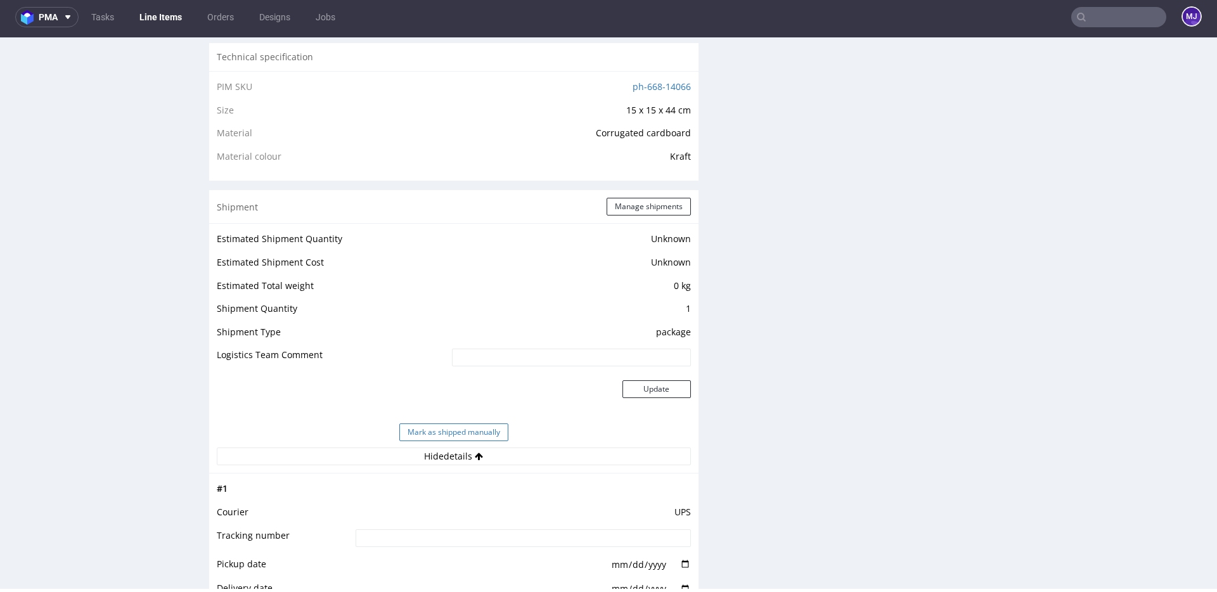
scroll to position [869, 0]
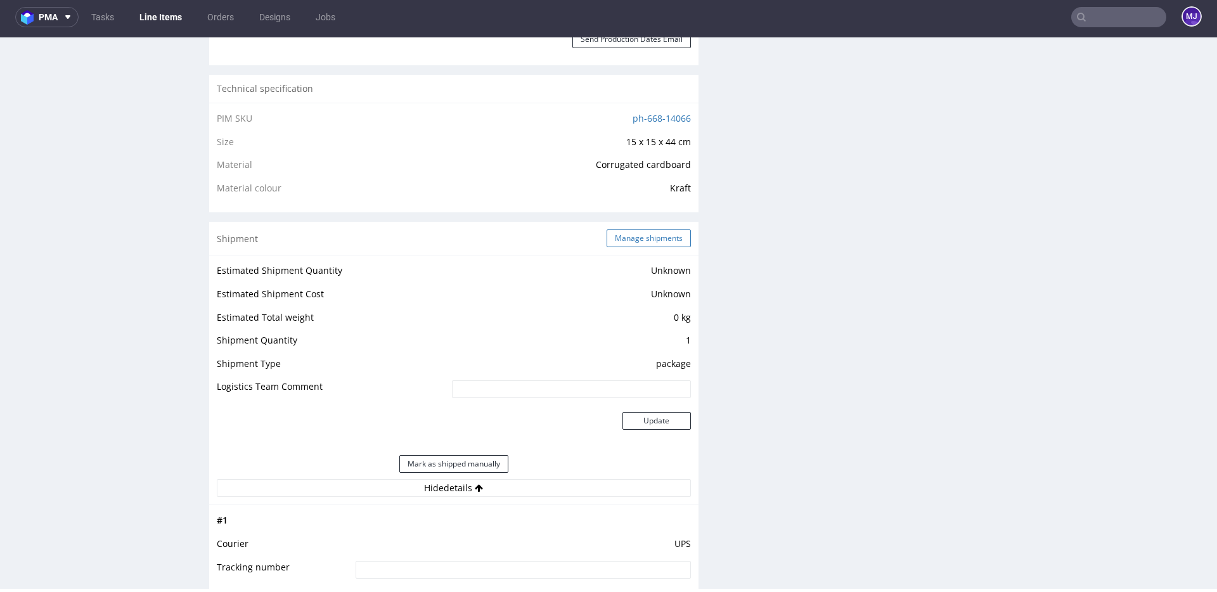
click at [634, 233] on button "Manage shipments" at bounding box center [648, 238] width 84 height 18
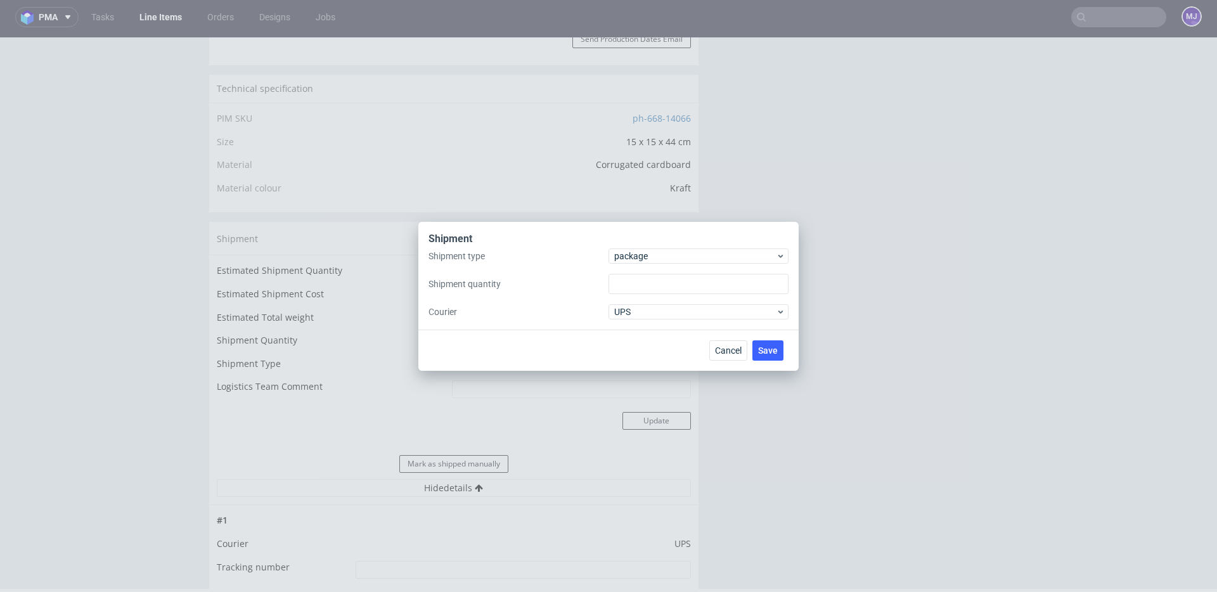
type input "1"
click at [645, 257] on span "package" at bounding box center [695, 256] width 162 height 13
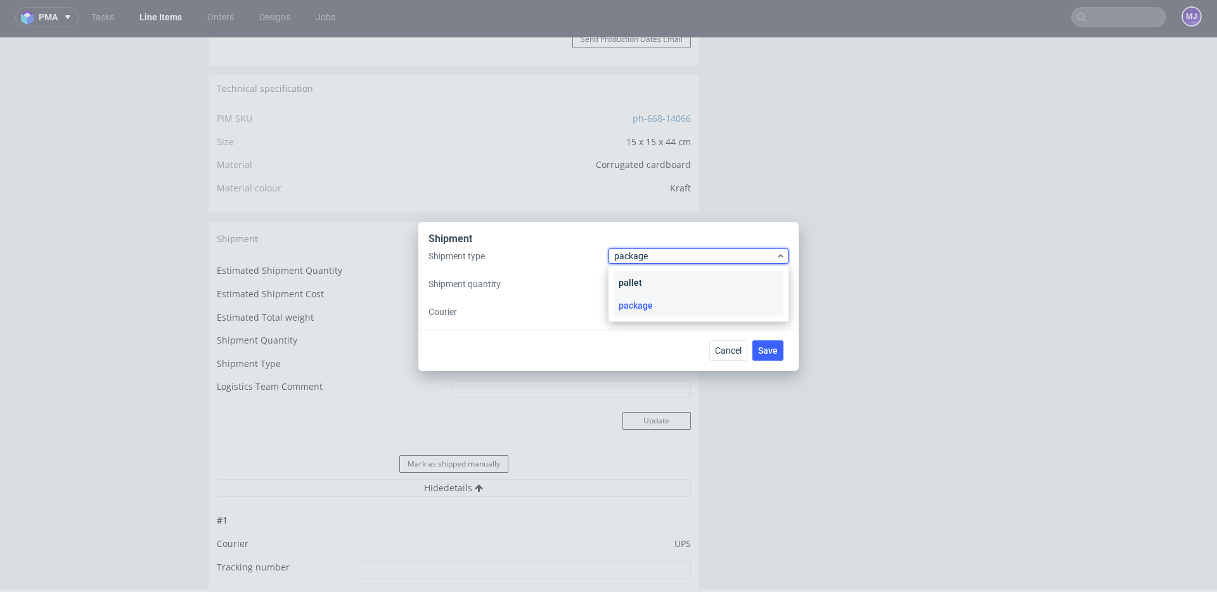
click at [653, 277] on div "pallet" at bounding box center [698, 282] width 170 height 23
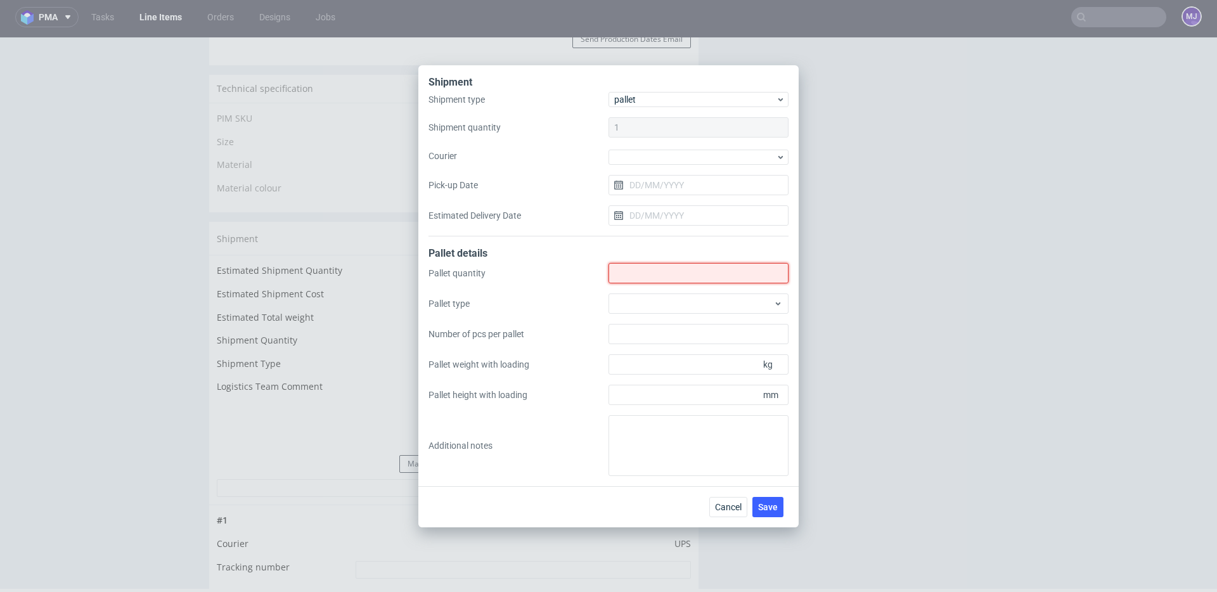
click at [671, 276] on input "Shipment type" at bounding box center [698, 273] width 180 height 20
type input "1"
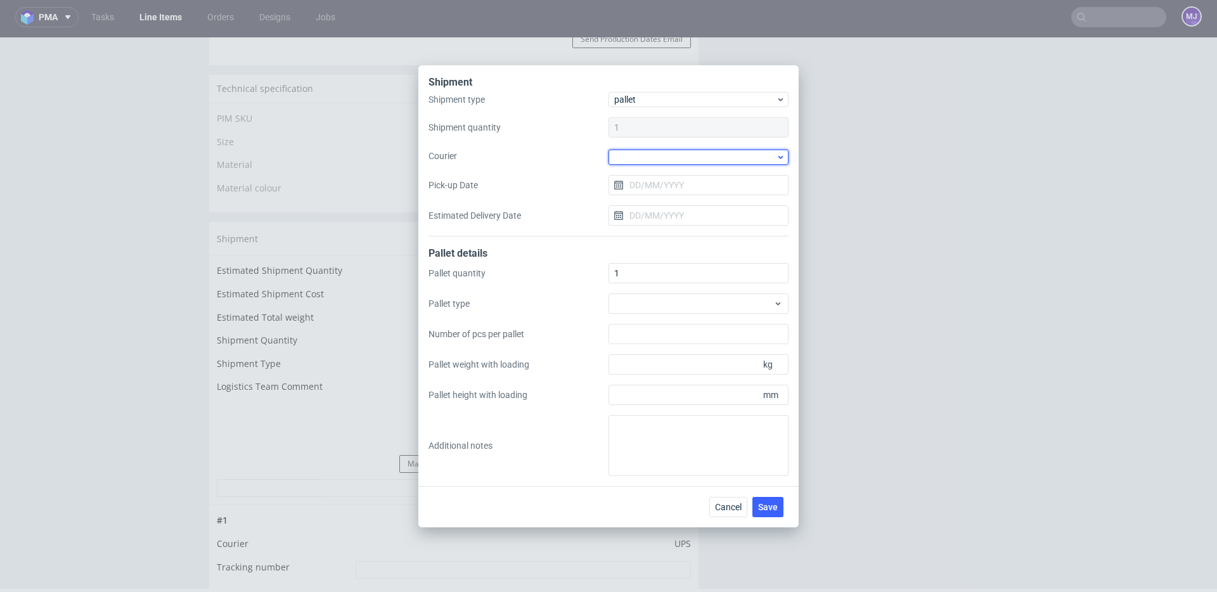
click at [631, 158] on div at bounding box center [698, 157] width 180 height 15
click at [662, 229] on div "DB Schenker" at bounding box center [698, 229] width 170 height 23
click at [662, 189] on input "Pick-up Date" at bounding box center [698, 184] width 180 height 20
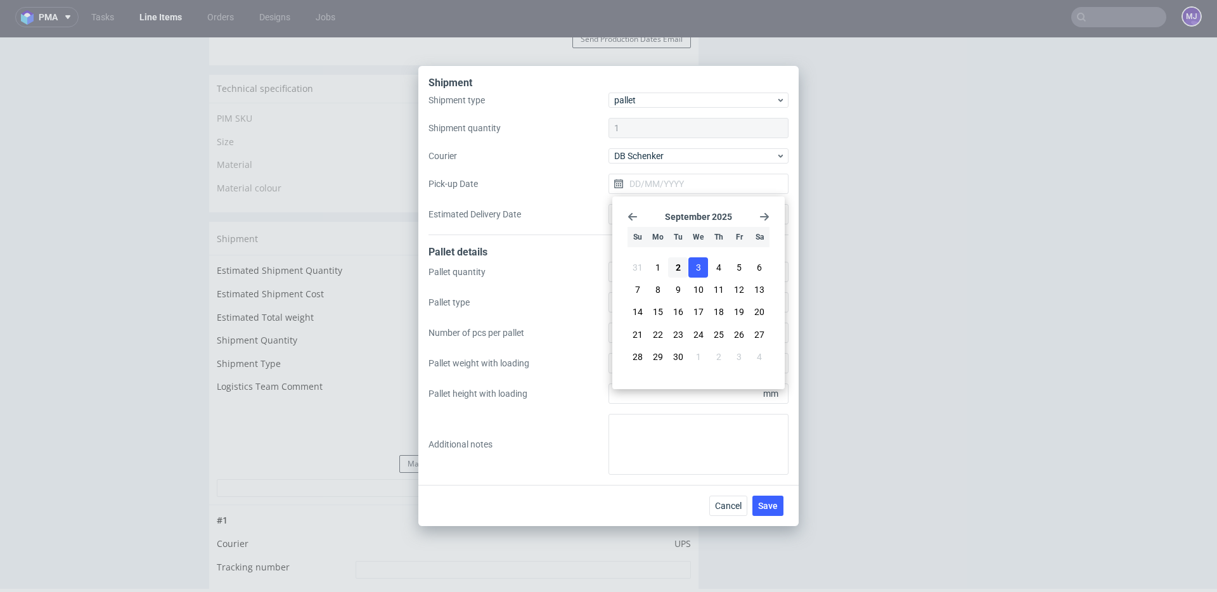
click at [699, 269] on span "3" at bounding box center [698, 267] width 5 height 13
type input "03/09/2025"
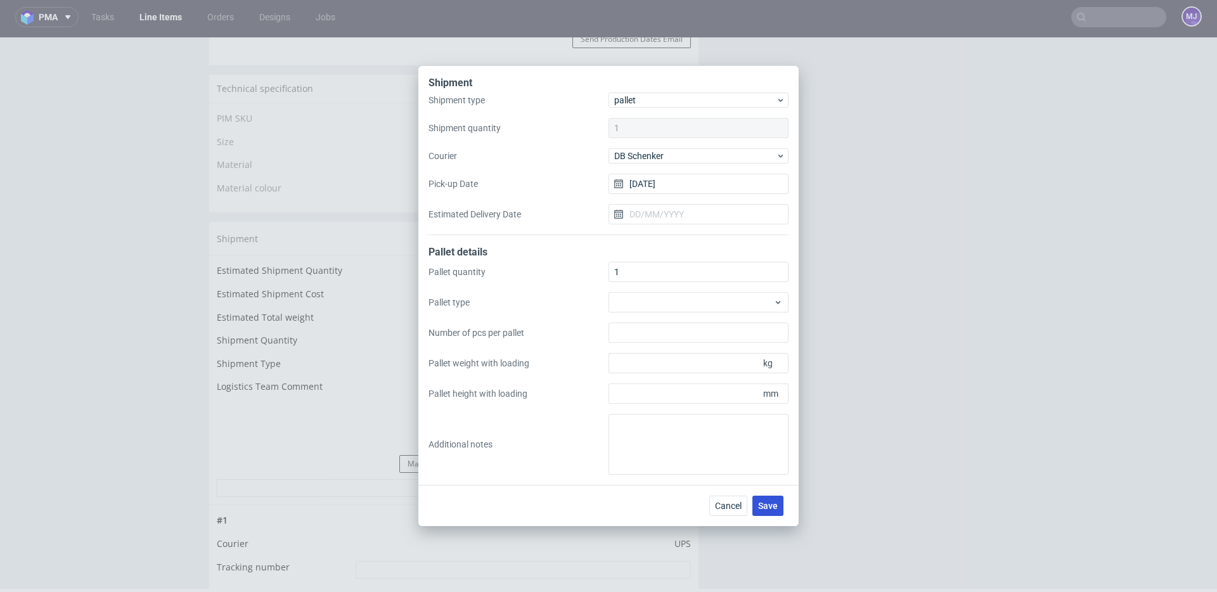
click at [767, 504] on span "Save" at bounding box center [768, 505] width 20 height 9
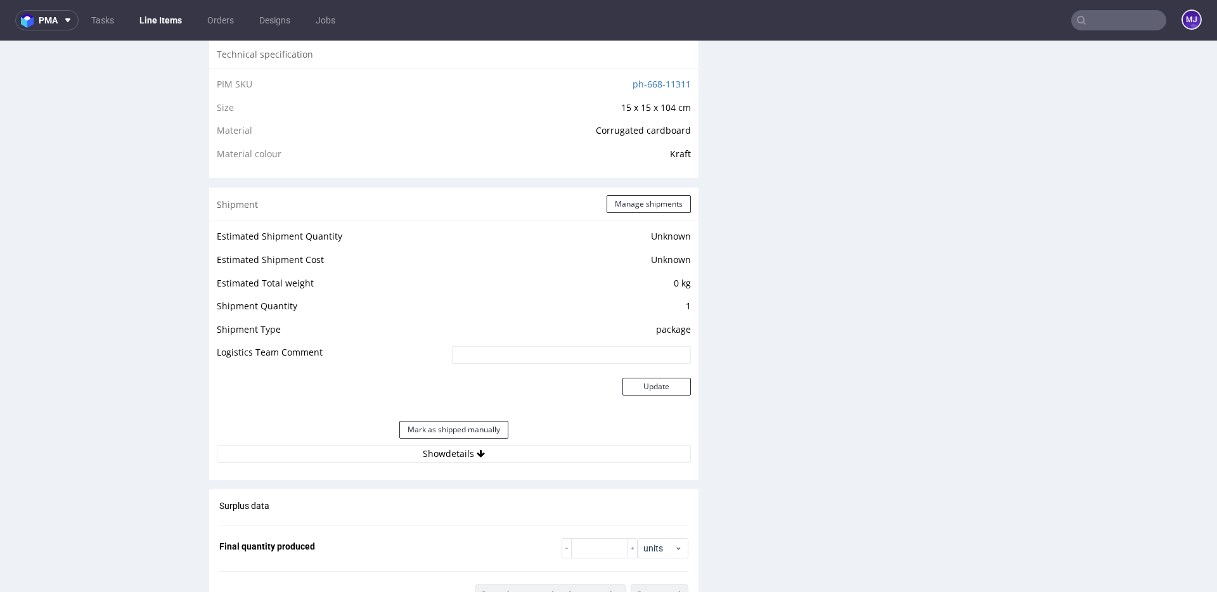
scroll to position [933, 0]
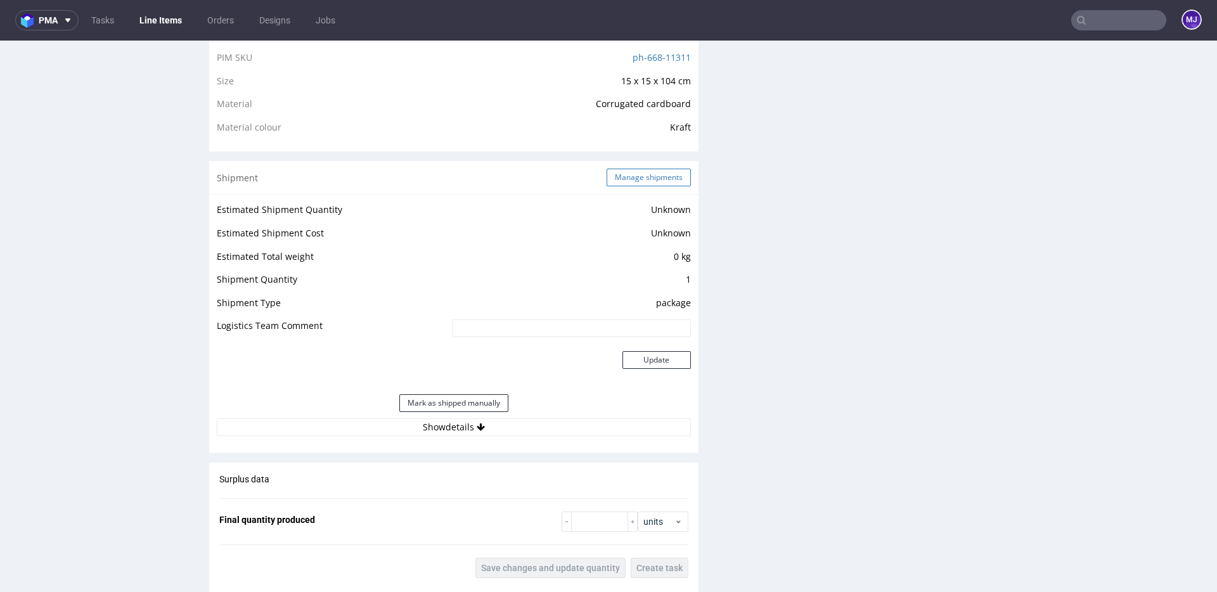
click at [640, 179] on button "Manage shipments" at bounding box center [648, 178] width 84 height 18
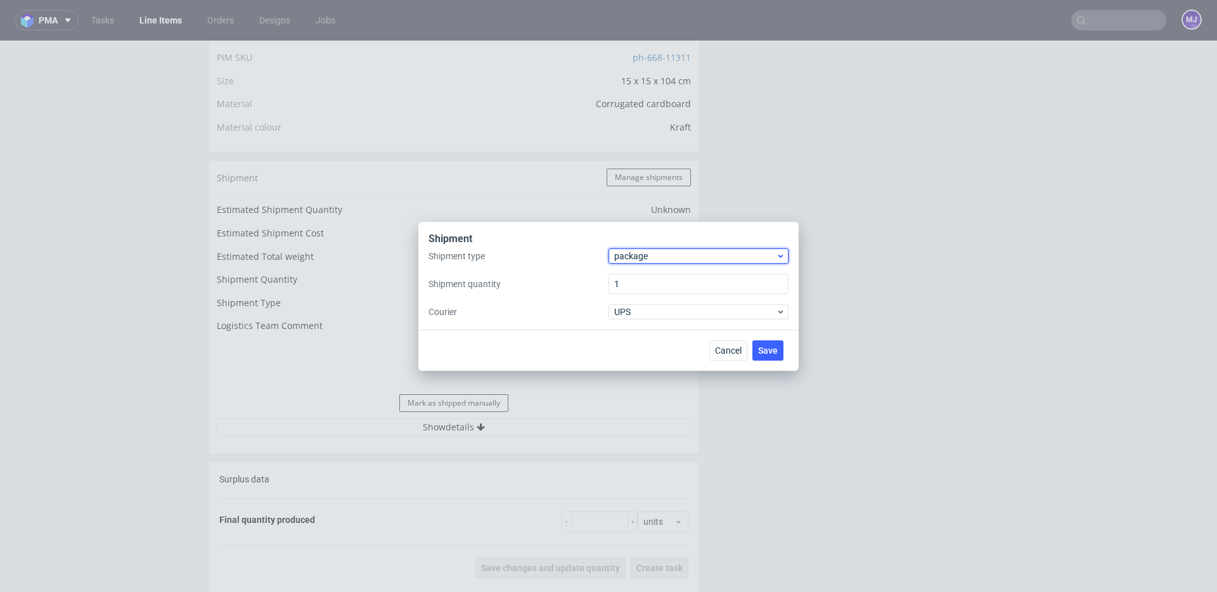
click at [635, 255] on span "package" at bounding box center [695, 256] width 162 height 13
click at [642, 281] on div "pallet" at bounding box center [698, 282] width 170 height 23
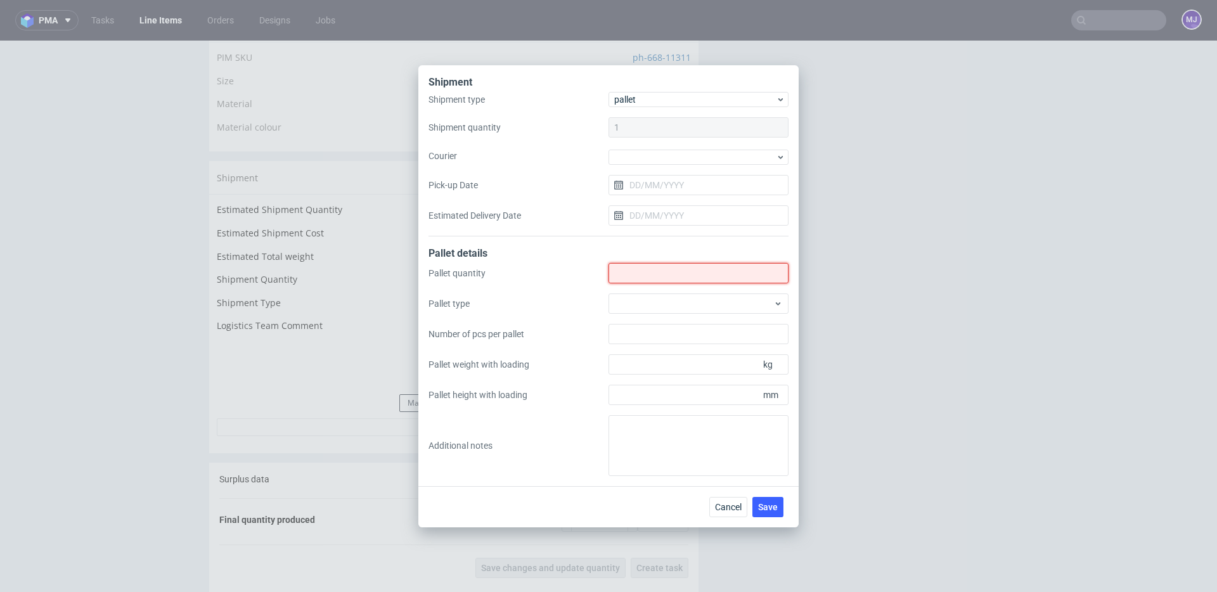
click at [654, 276] on input "Shipment type" at bounding box center [698, 273] width 180 height 20
type input "1"
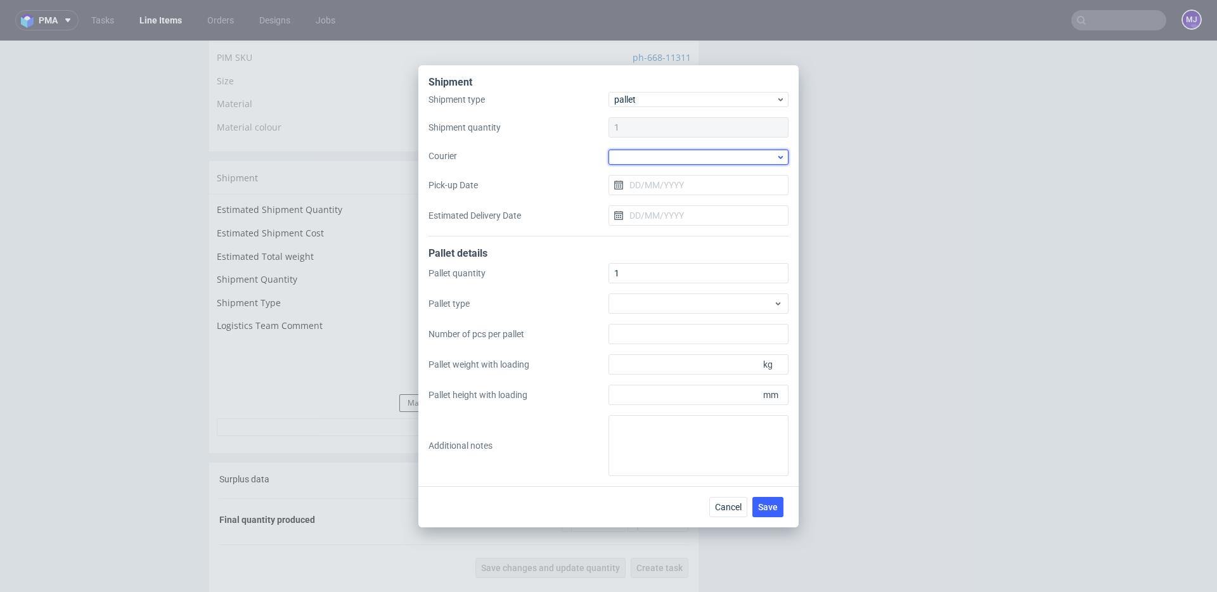
click at [643, 153] on div at bounding box center [698, 157] width 180 height 15
click at [659, 221] on div "DB Schenker" at bounding box center [698, 229] width 170 height 23
click at [661, 179] on input "Pick-up Date" at bounding box center [698, 184] width 180 height 20
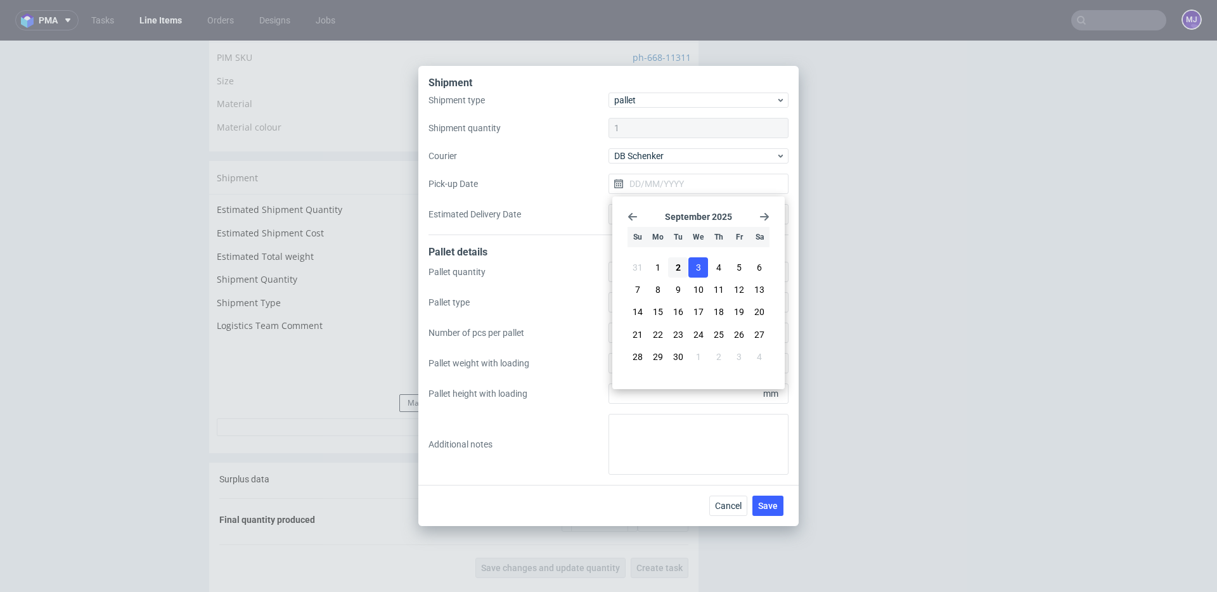
click at [695, 268] on button "3" at bounding box center [698, 267] width 20 height 20
type input "[DATE]"
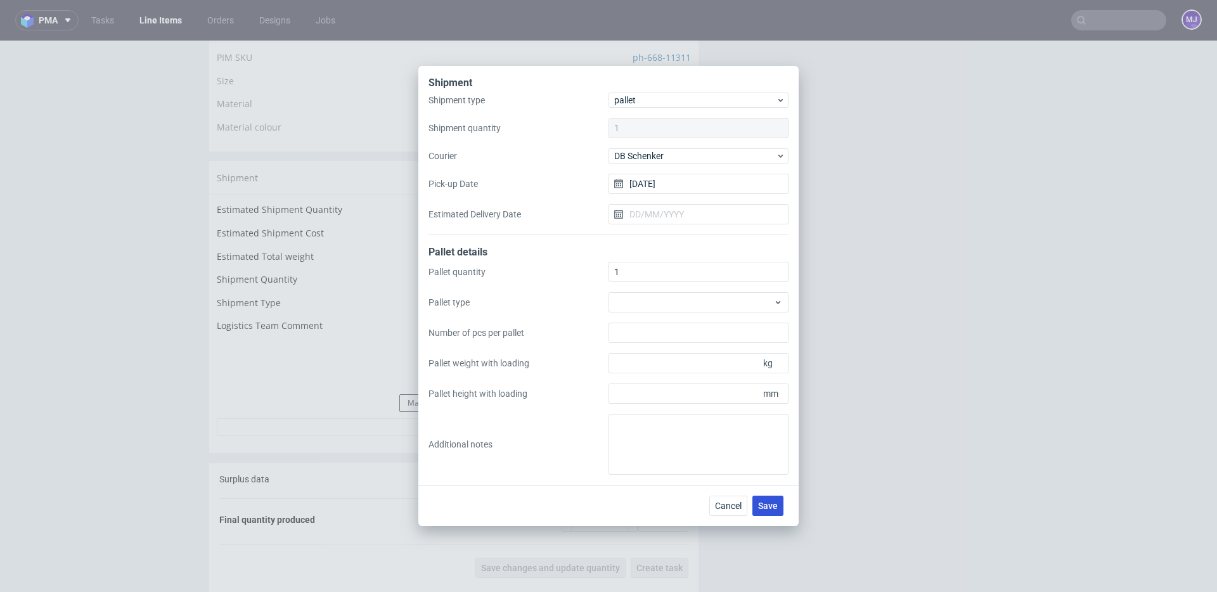
click at [770, 498] on button "Save" at bounding box center [767, 506] width 31 height 20
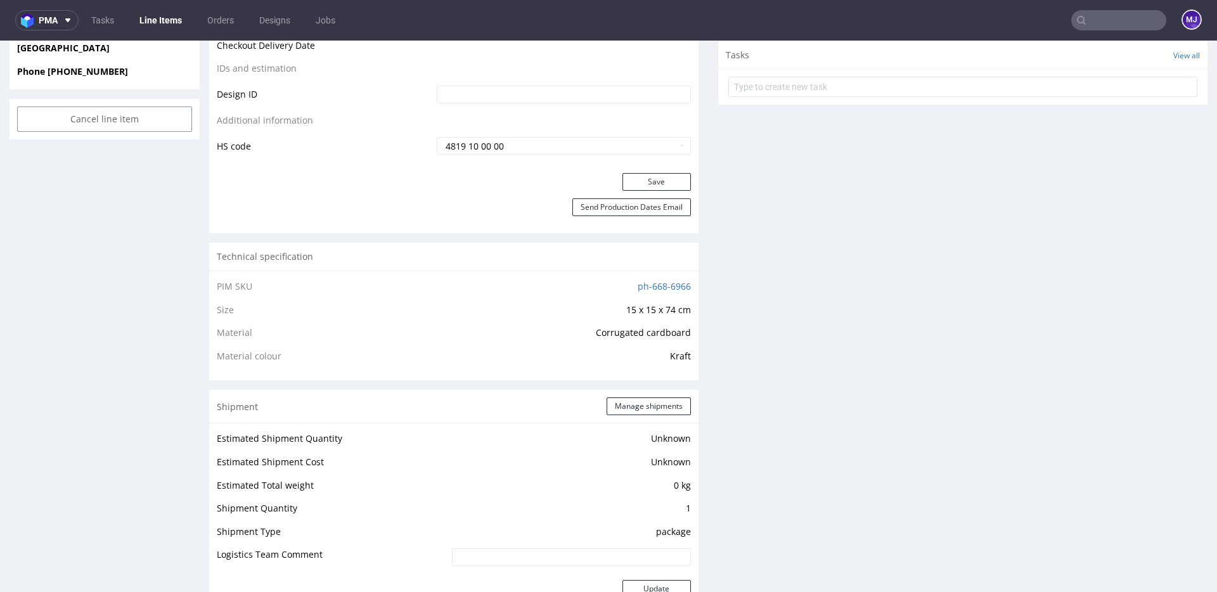
scroll to position [802, 0]
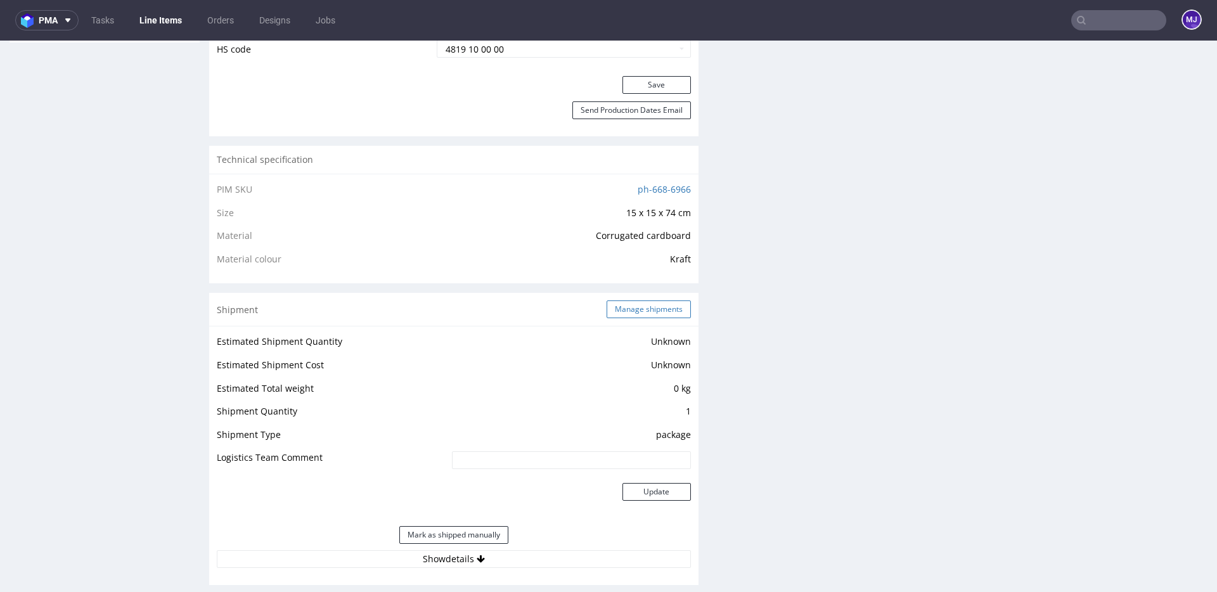
click at [620, 309] on button "Manage shipments" at bounding box center [648, 309] width 84 height 18
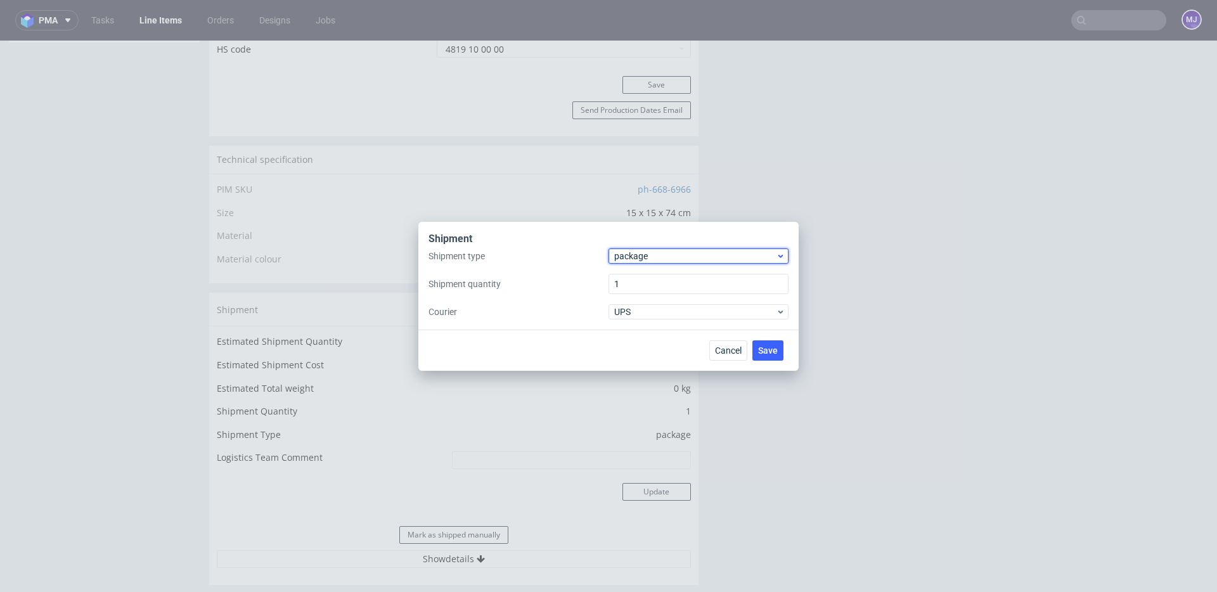
click at [638, 260] on span "package" at bounding box center [695, 256] width 162 height 13
click at [643, 278] on div "pallet" at bounding box center [698, 282] width 170 height 23
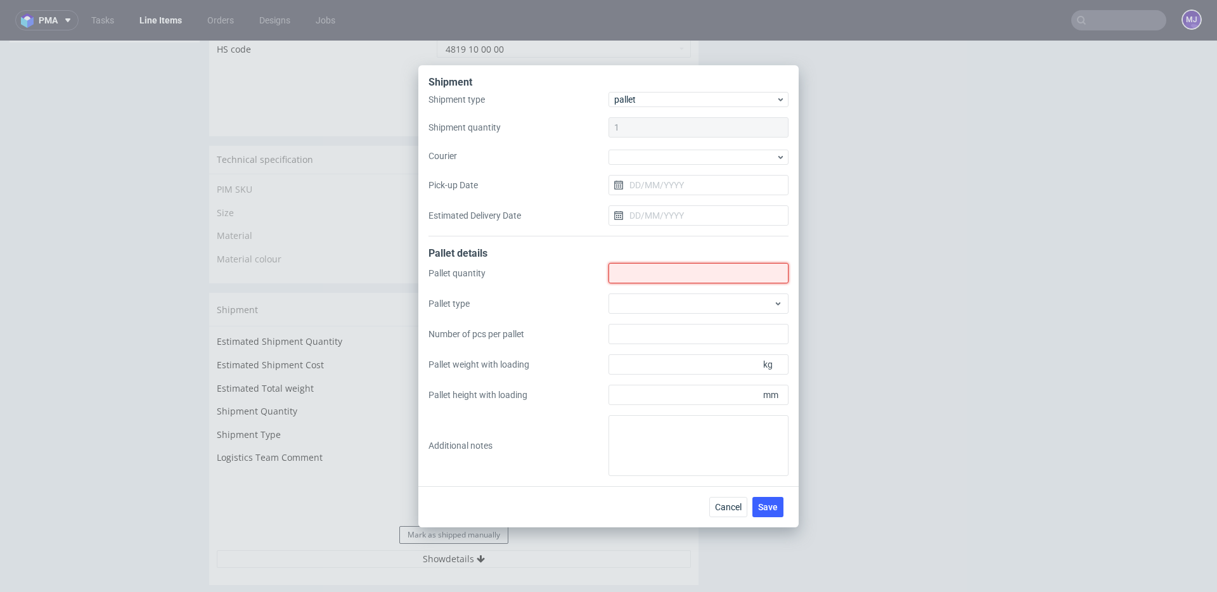
click at [641, 272] on input "Shipment type" at bounding box center [698, 273] width 180 height 20
type input "1"
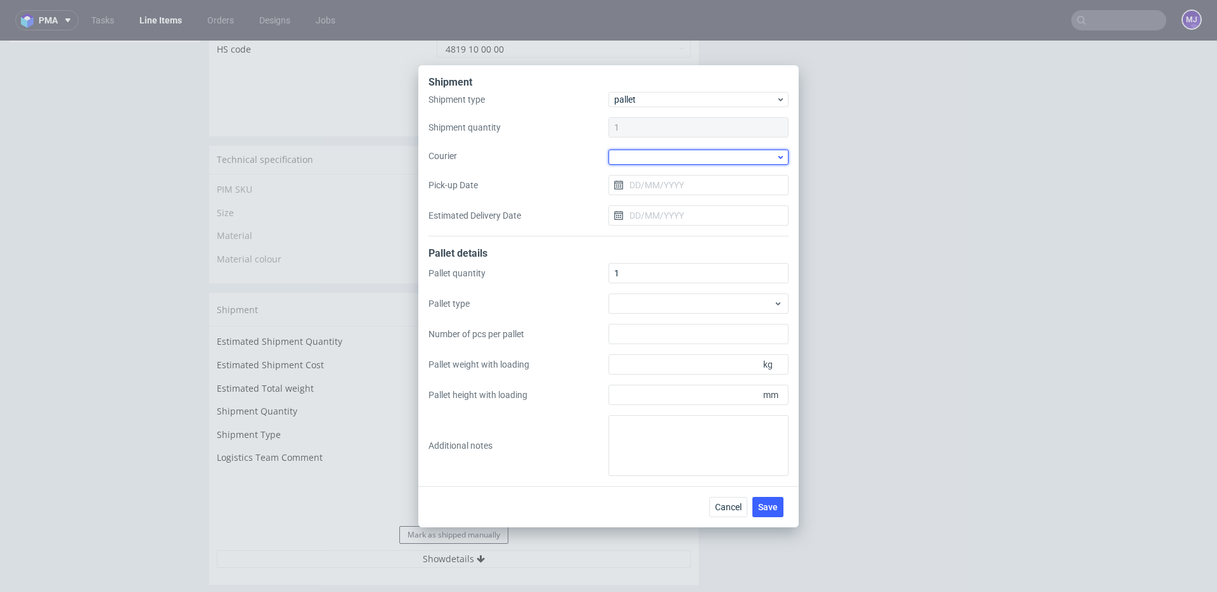
click at [641, 157] on div at bounding box center [698, 157] width 180 height 15
click at [657, 222] on div "DB Schenker" at bounding box center [698, 229] width 170 height 23
click at [650, 190] on input "Pick-up Date" at bounding box center [698, 184] width 180 height 20
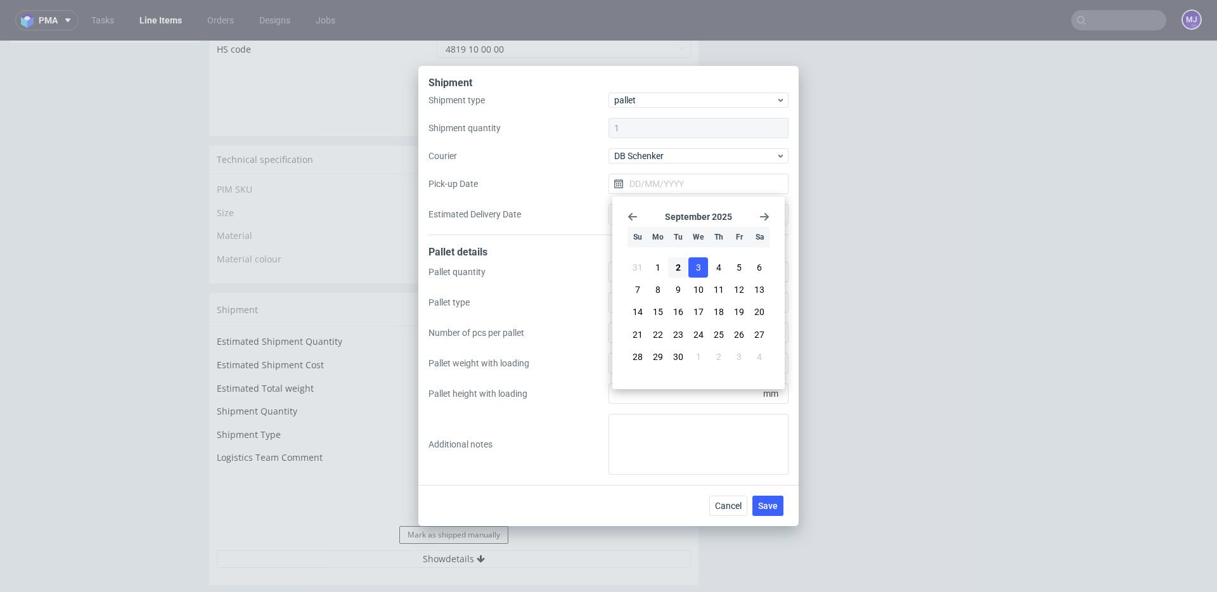
click at [698, 265] on span "3" at bounding box center [698, 267] width 5 height 13
type input "03/09/2025"
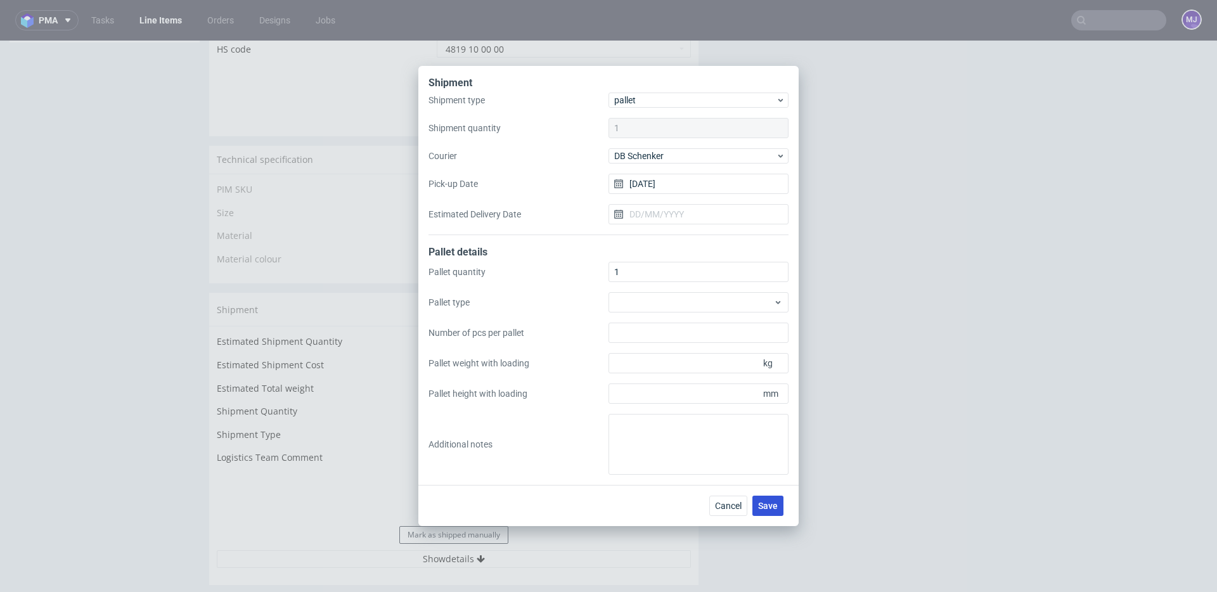
click at [766, 506] on span "Save" at bounding box center [768, 505] width 20 height 9
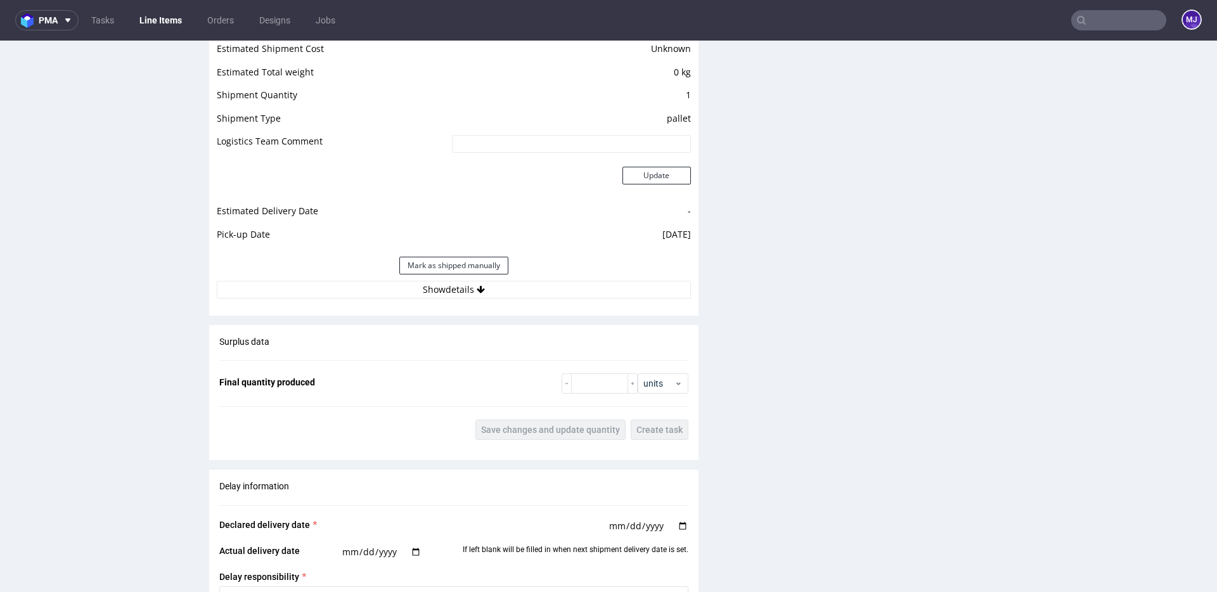
scroll to position [1161, 0]
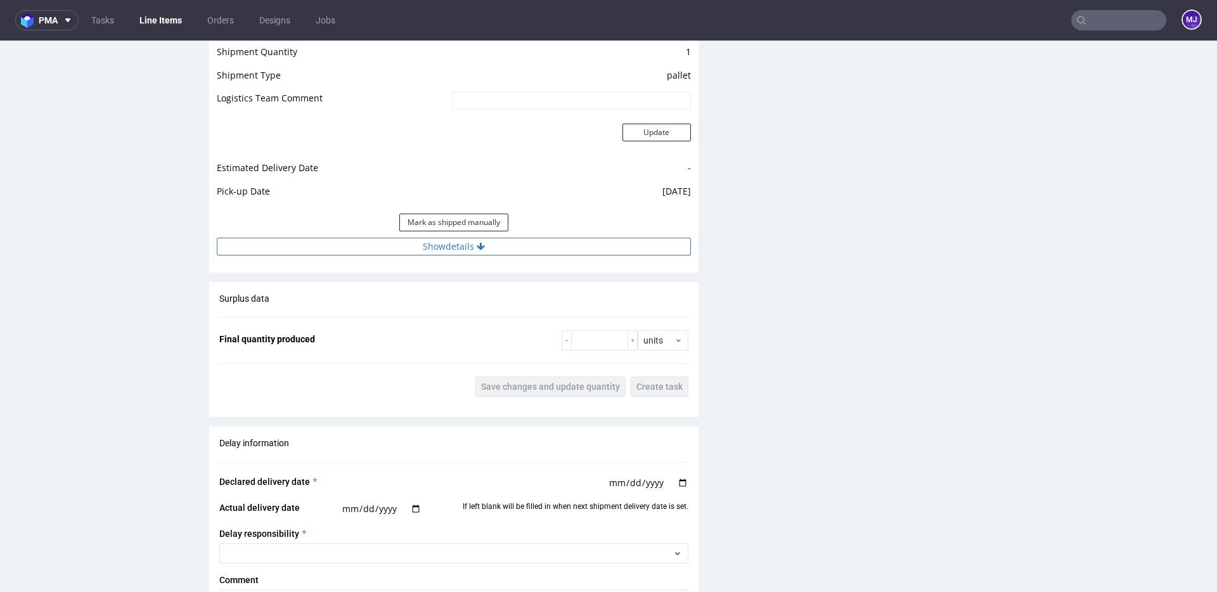
click at [479, 246] on icon at bounding box center [481, 246] width 8 height 9
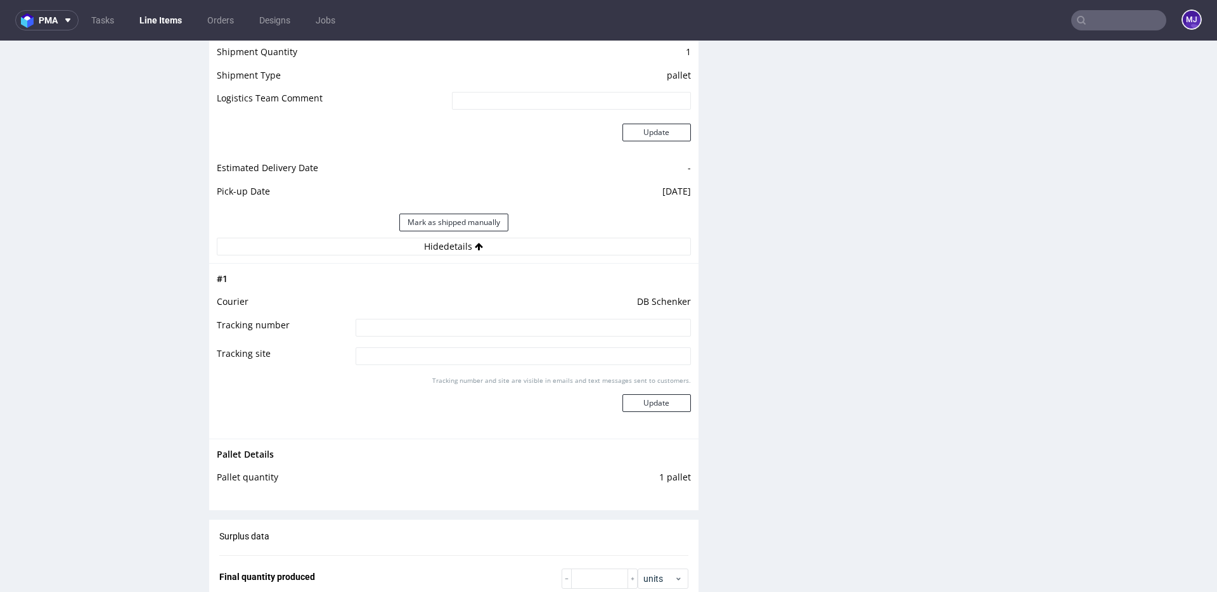
click at [460, 326] on input at bounding box center [523, 328] width 335 height 18
paste input "PLWAW509002432"
type input "PLWAW509002432"
click at [650, 397] on button "Update" at bounding box center [656, 403] width 68 height 18
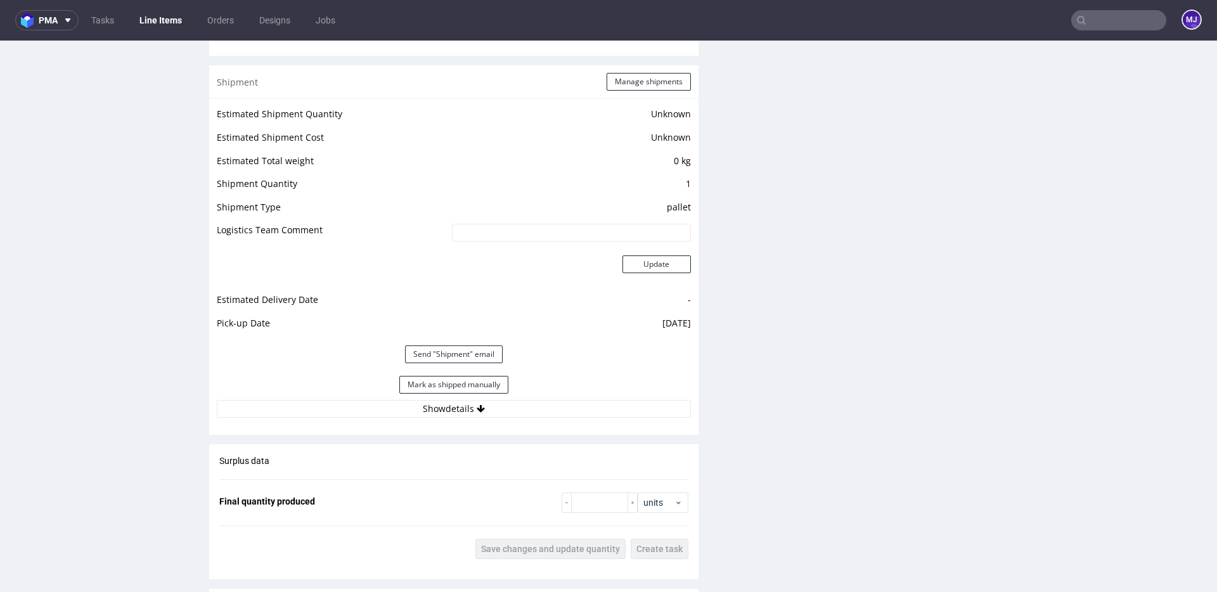
scroll to position [1163, 0]
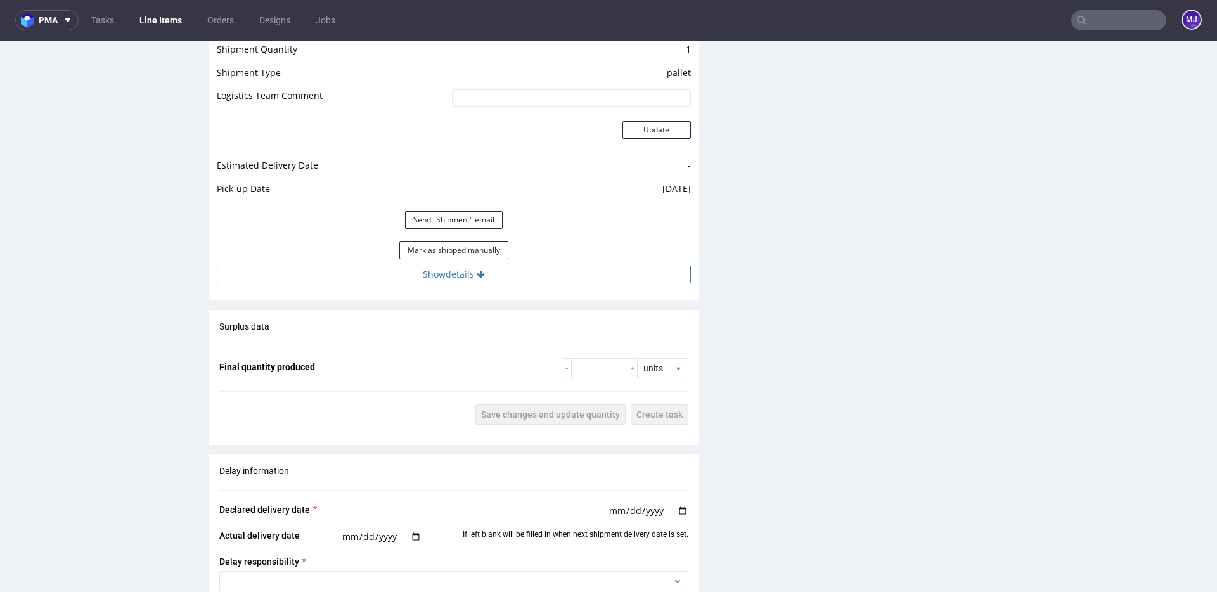
click at [500, 279] on button "Show details" at bounding box center [454, 275] width 474 height 18
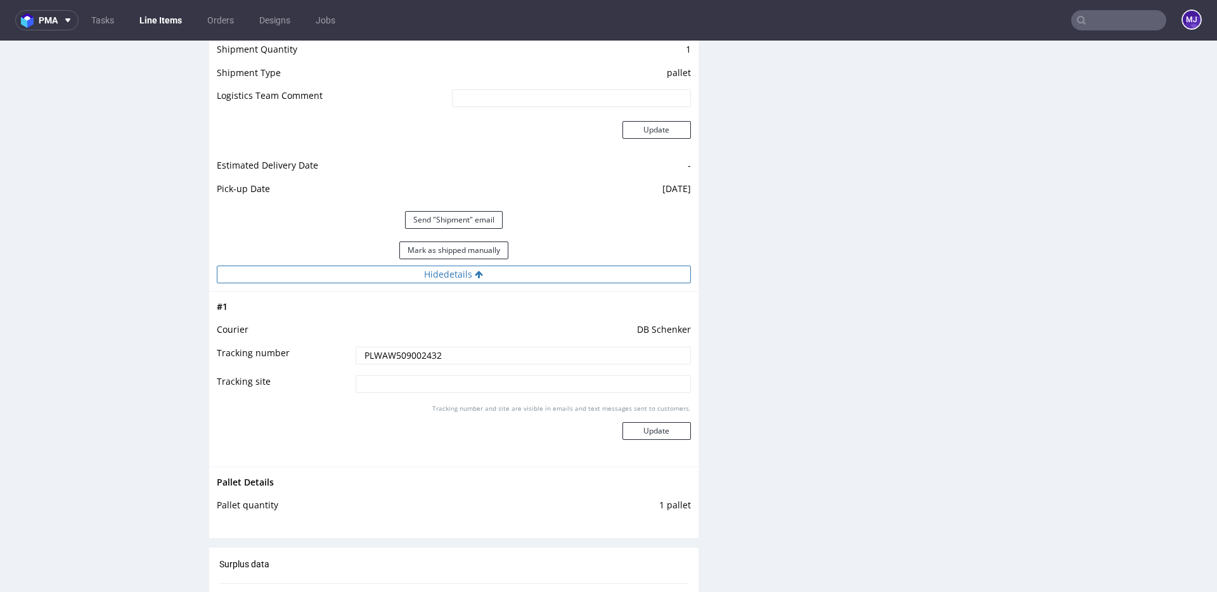
scroll to position [1157, 0]
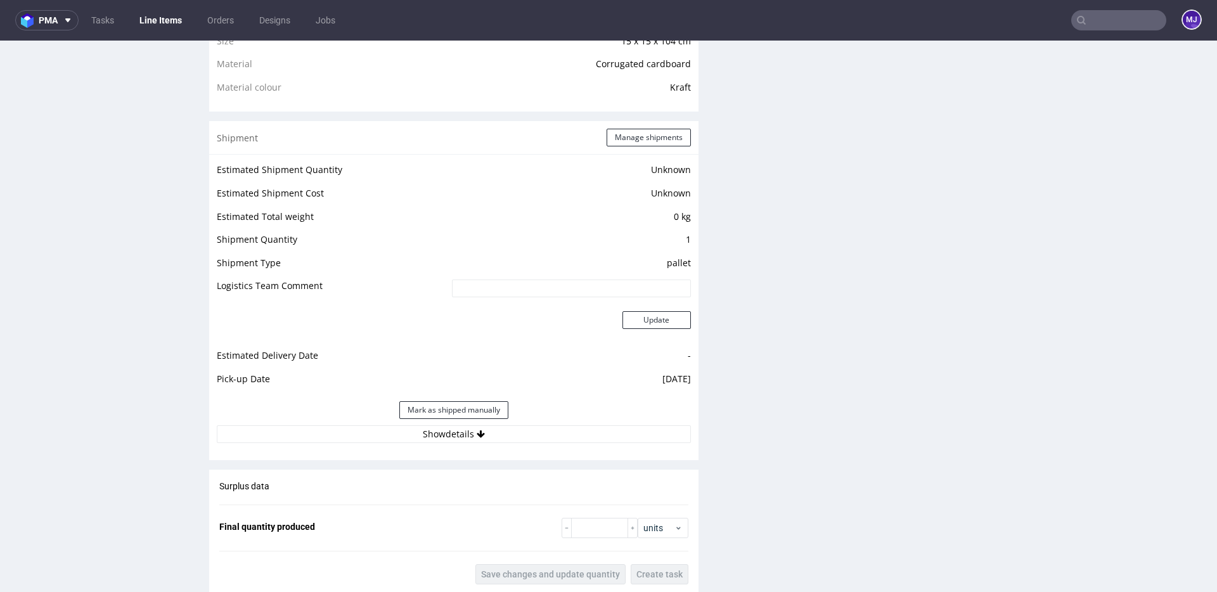
scroll to position [1267, 0]
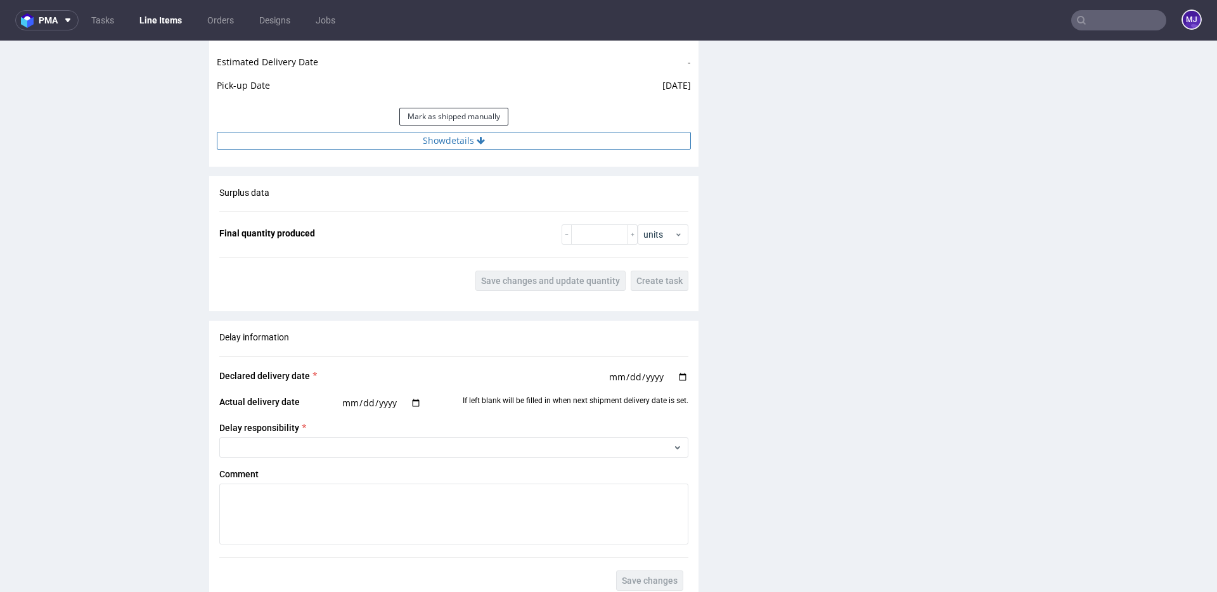
click at [512, 148] on button "Show details" at bounding box center [454, 141] width 474 height 18
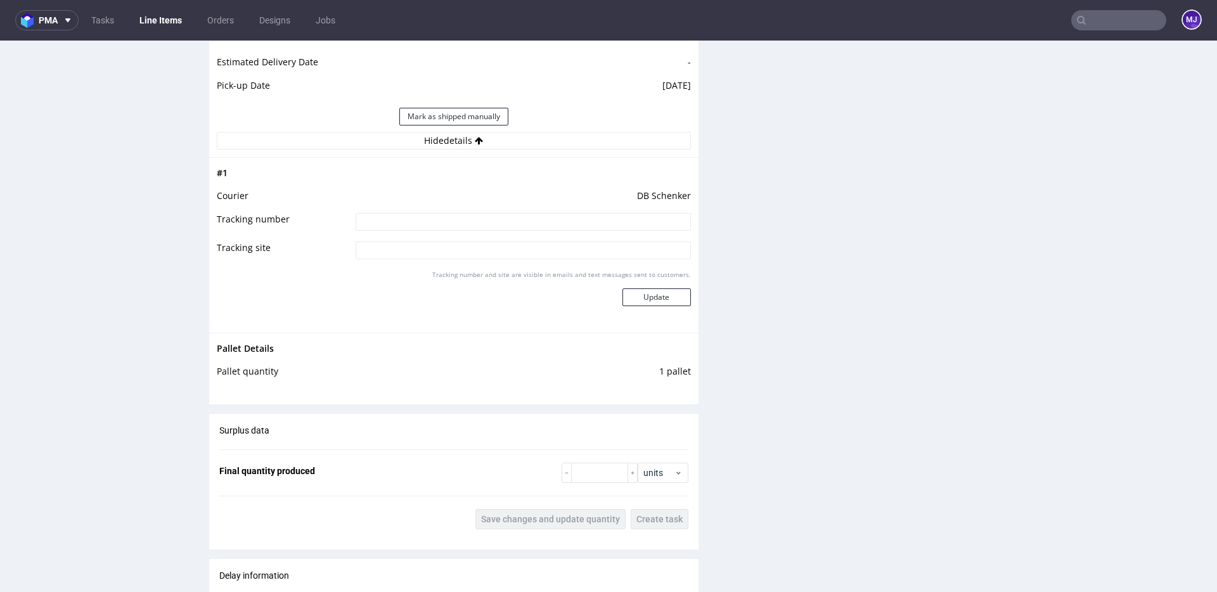
click at [521, 226] on input at bounding box center [523, 222] width 335 height 18
paste input "PLWAW509002432"
type input "PLWAW509002432"
click at [661, 300] on button "Update" at bounding box center [656, 297] width 68 height 18
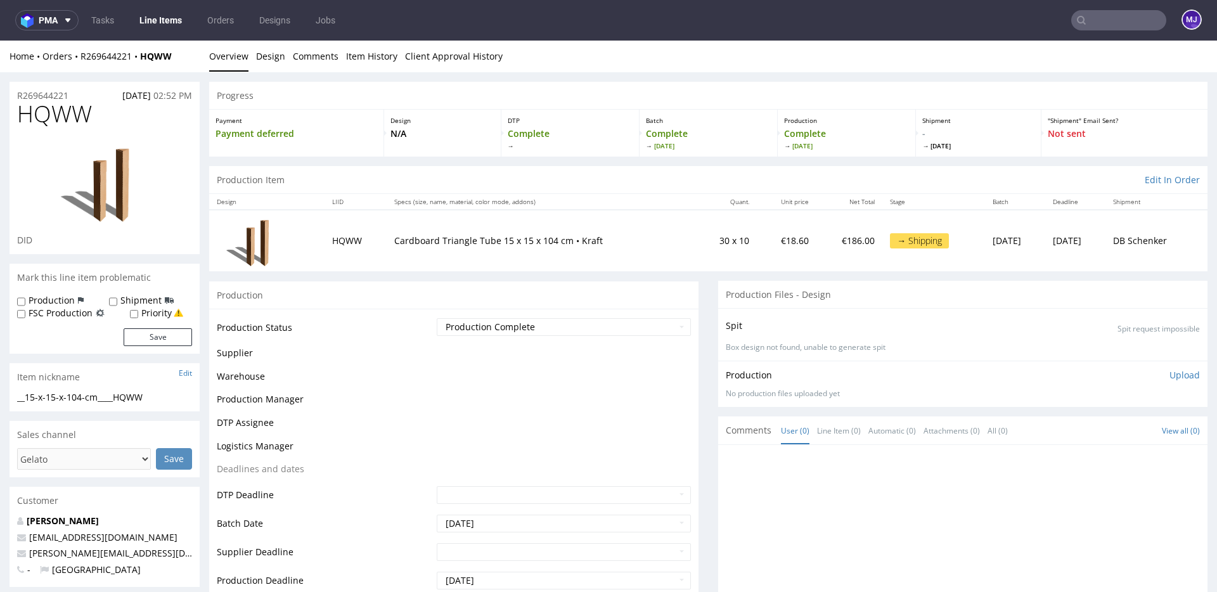
scroll to position [916, 0]
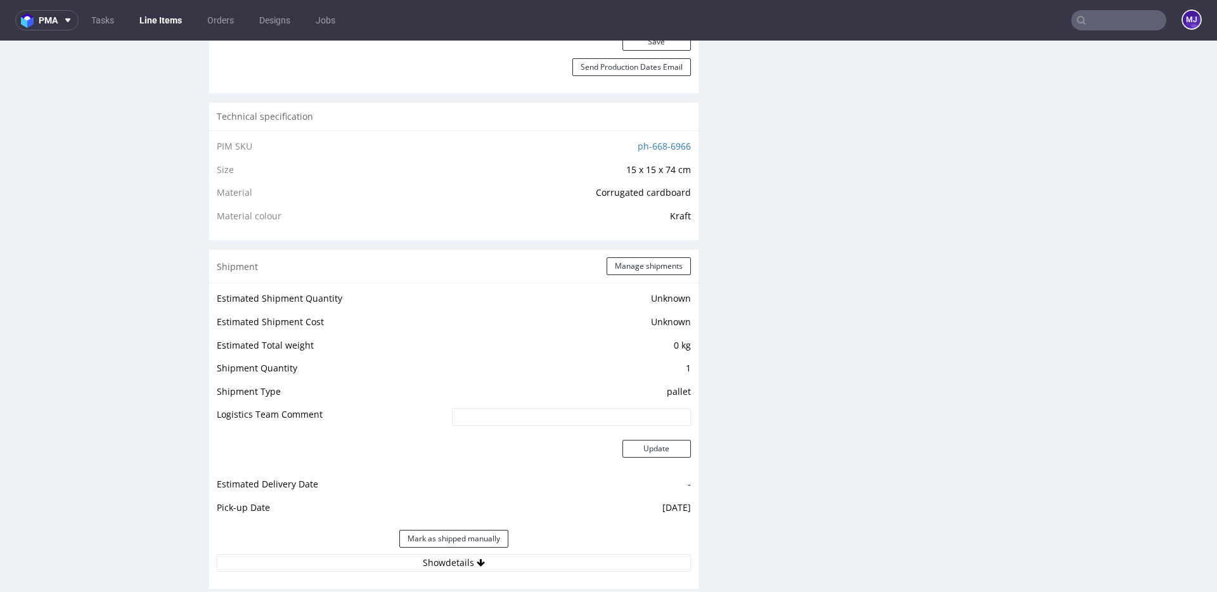
scroll to position [1227, 0]
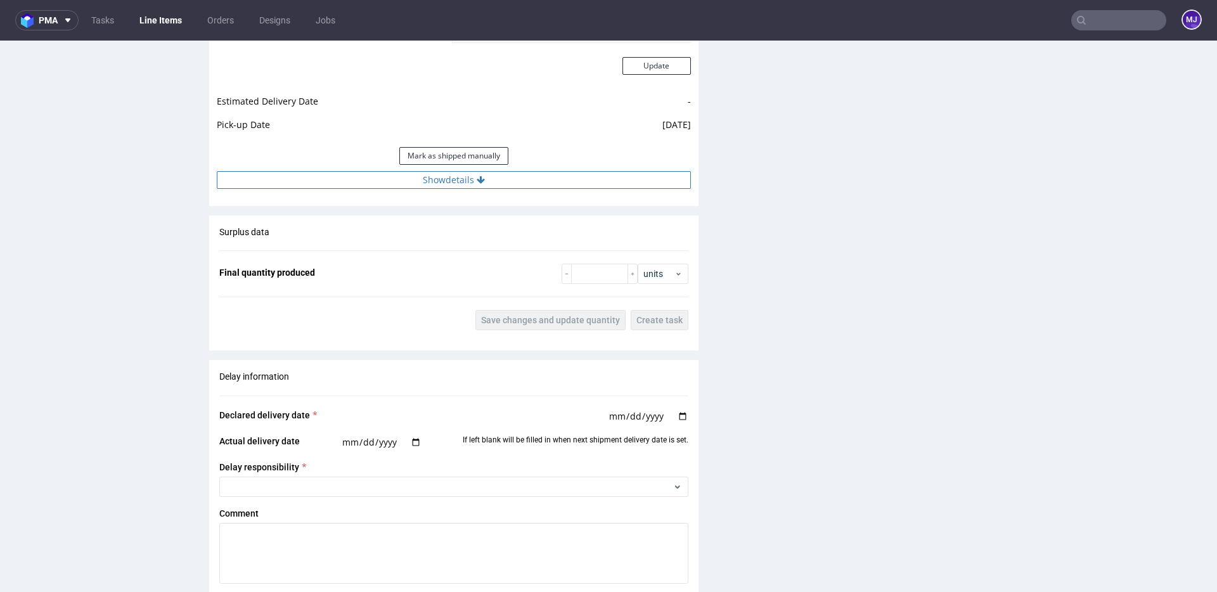
click at [477, 183] on icon at bounding box center [481, 180] width 8 height 9
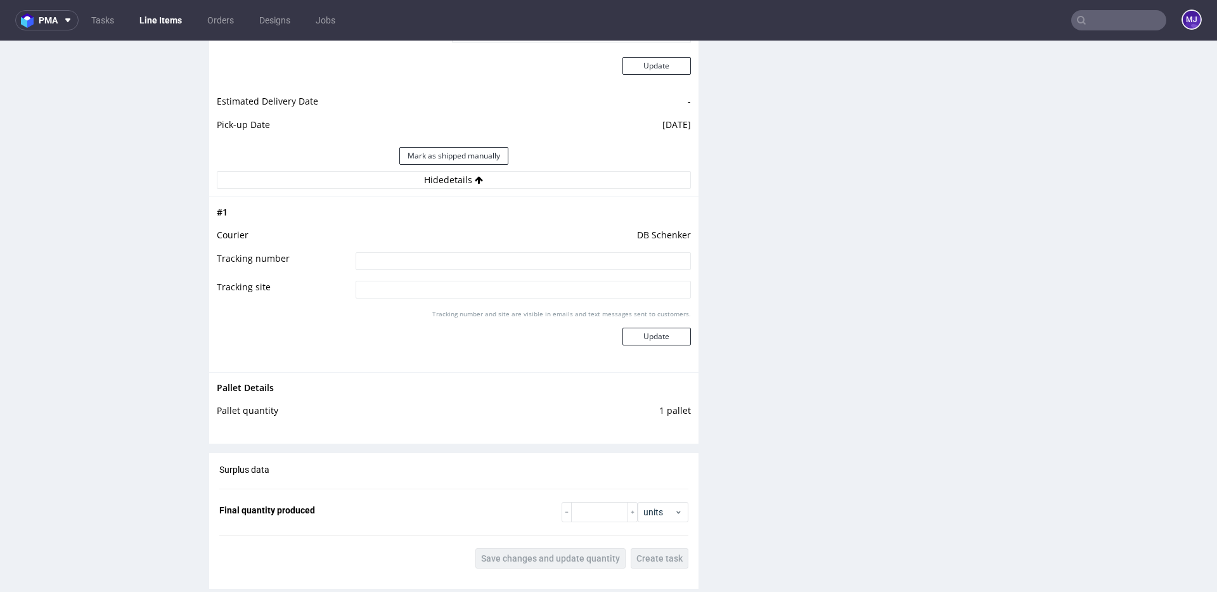
click at [473, 256] on input at bounding box center [523, 261] width 335 height 18
paste input "PLWAW509002432"
type input "PLWAW509002432"
click at [657, 330] on button "Update" at bounding box center [656, 337] width 68 height 18
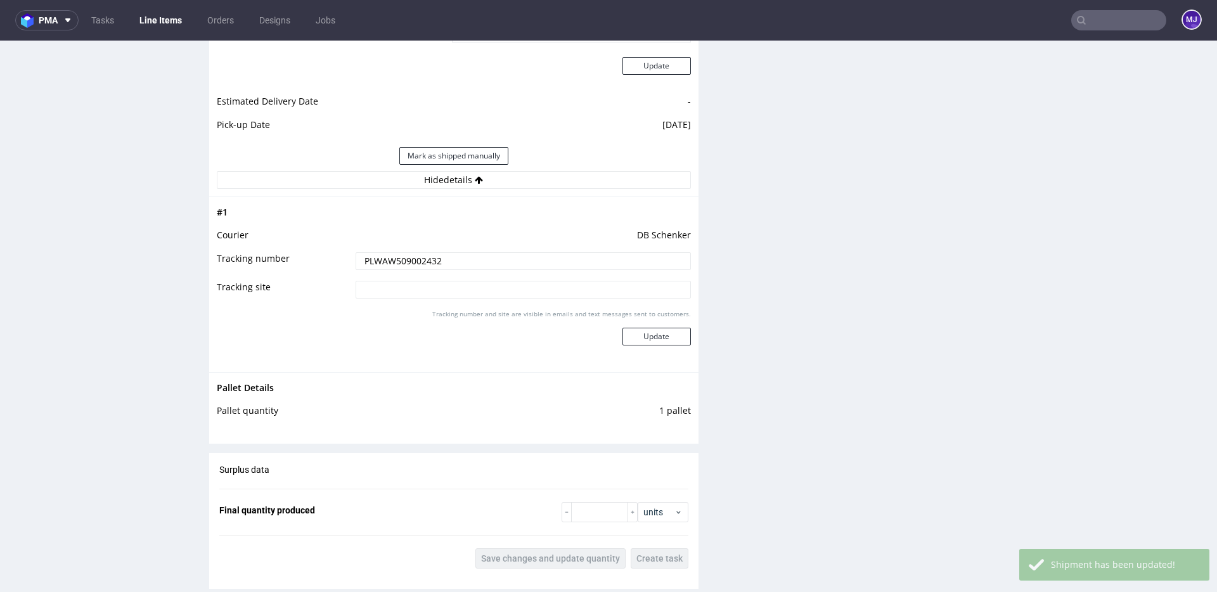
click at [793, 250] on div "Production Files - Design Spit Spit request impossible Box design not found, un…" at bounding box center [962, 67] width 489 height 2028
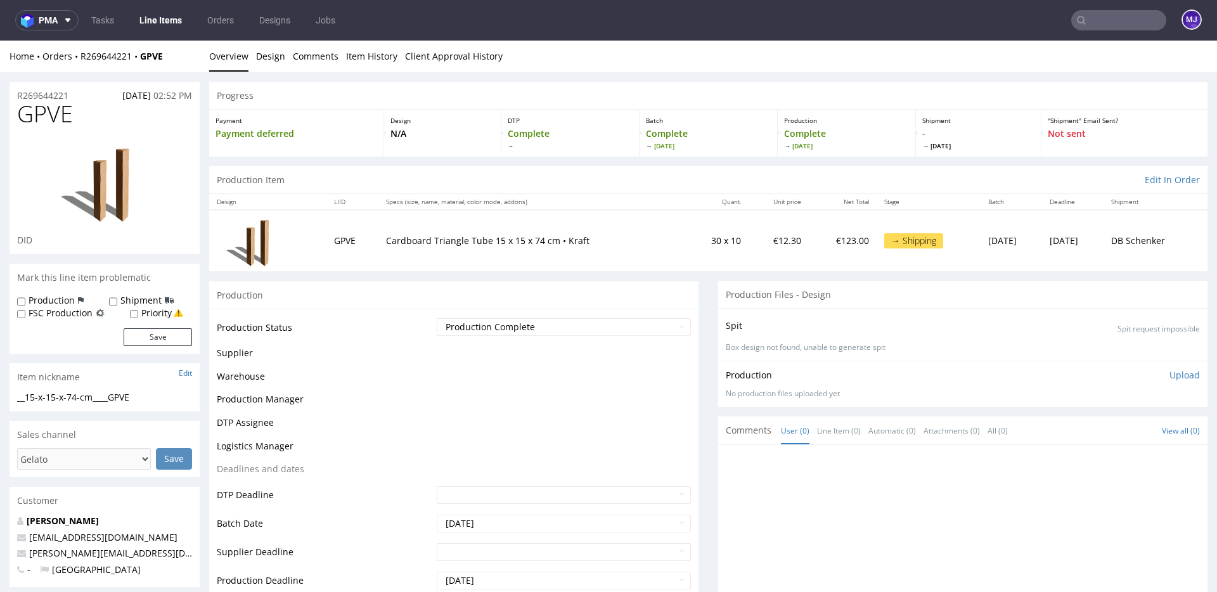
scroll to position [916, 0]
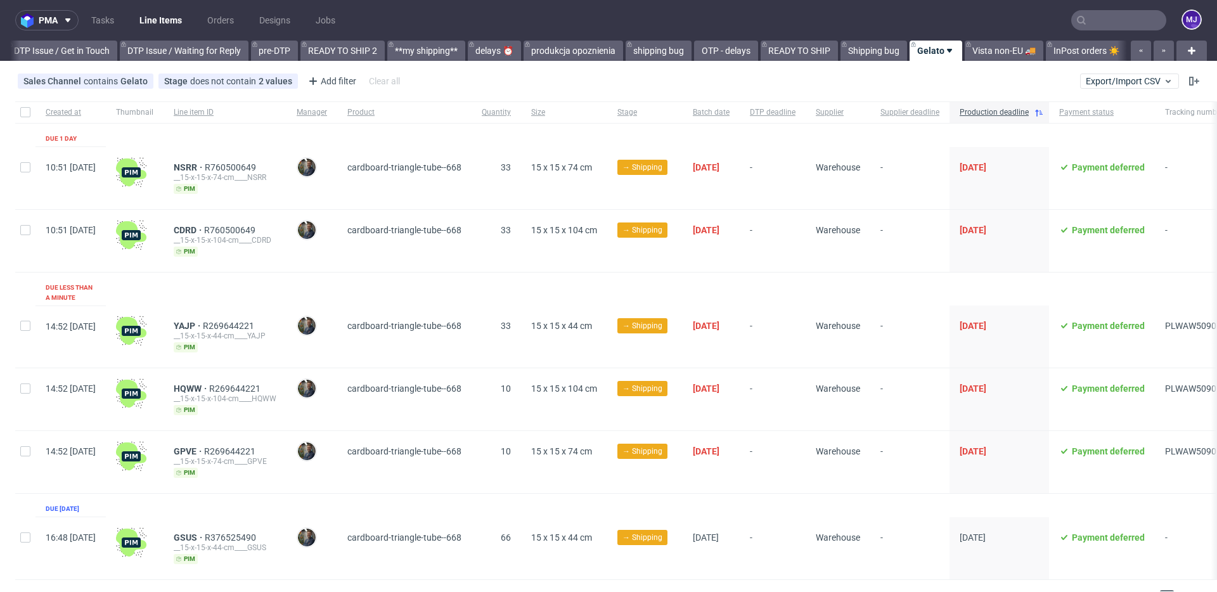
scroll to position [0, 1921]
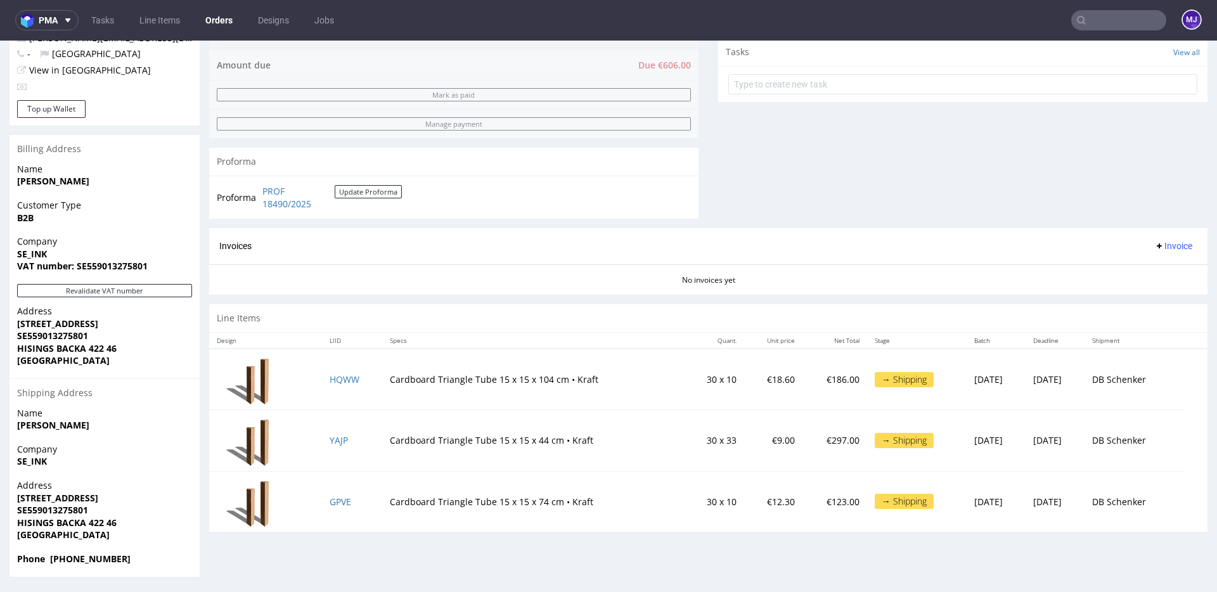
scroll to position [3, 0]
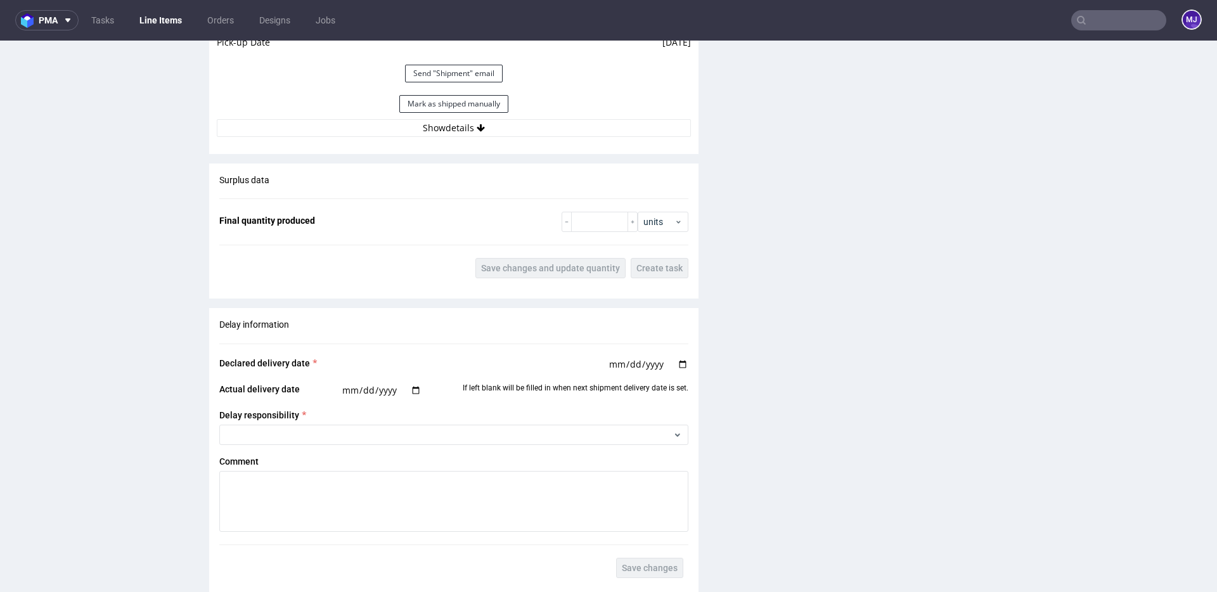
scroll to position [1278, 0]
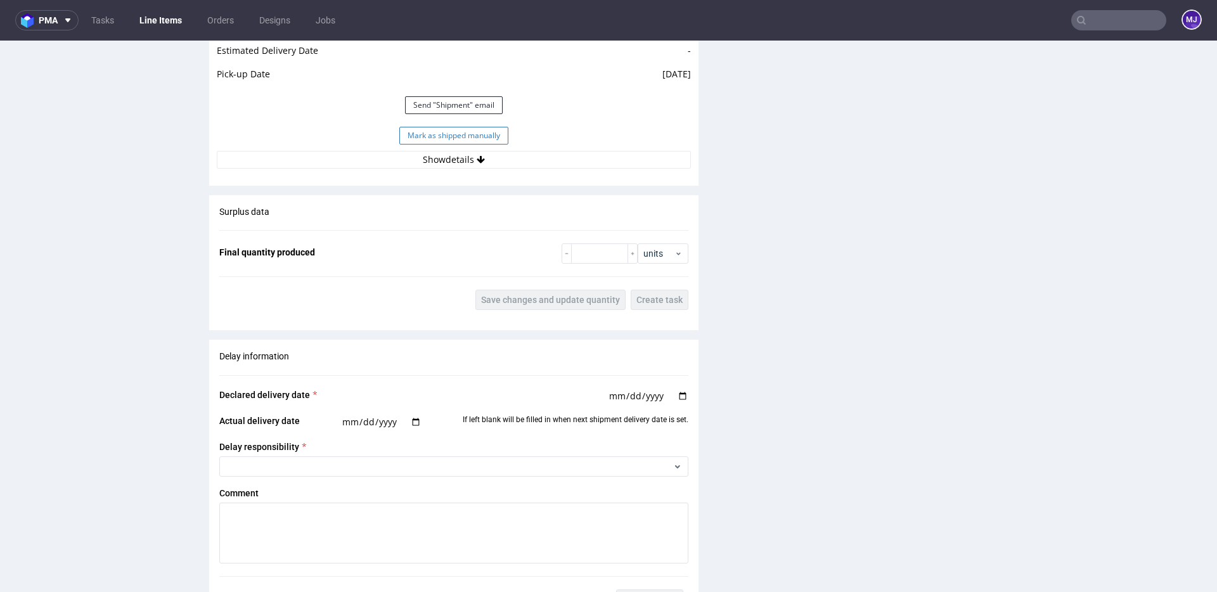
click at [493, 134] on button "Mark as shipped manually" at bounding box center [453, 136] width 109 height 18
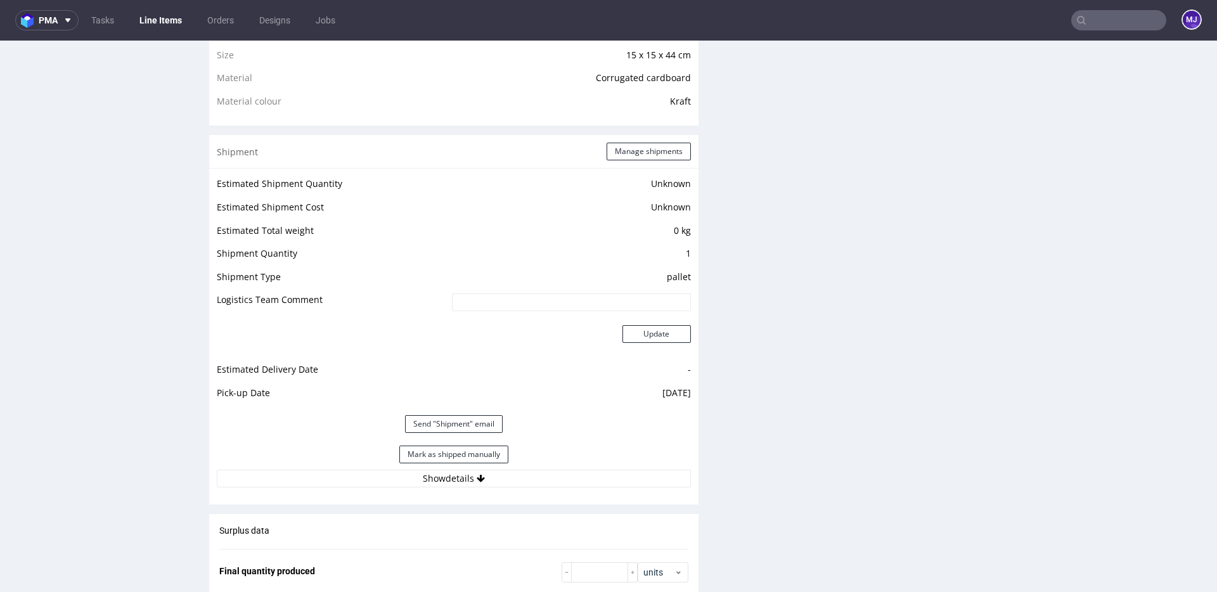
scroll to position [961, 0]
click at [452, 456] on button "Mark as shipped manually" at bounding box center [453, 453] width 109 height 18
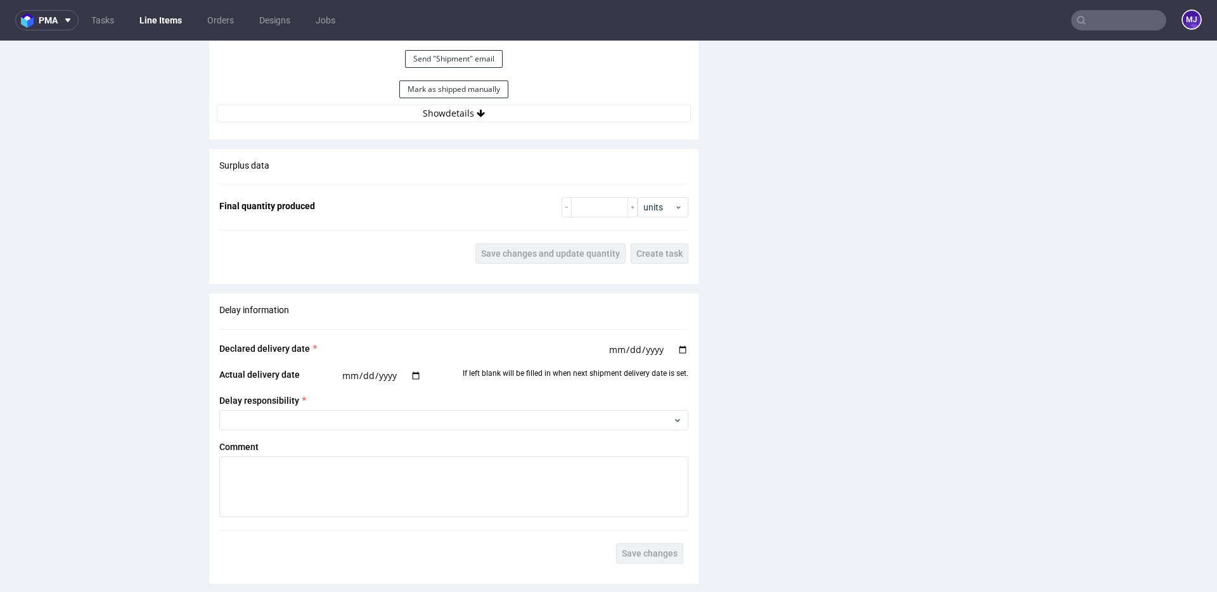
scroll to position [1329, 0]
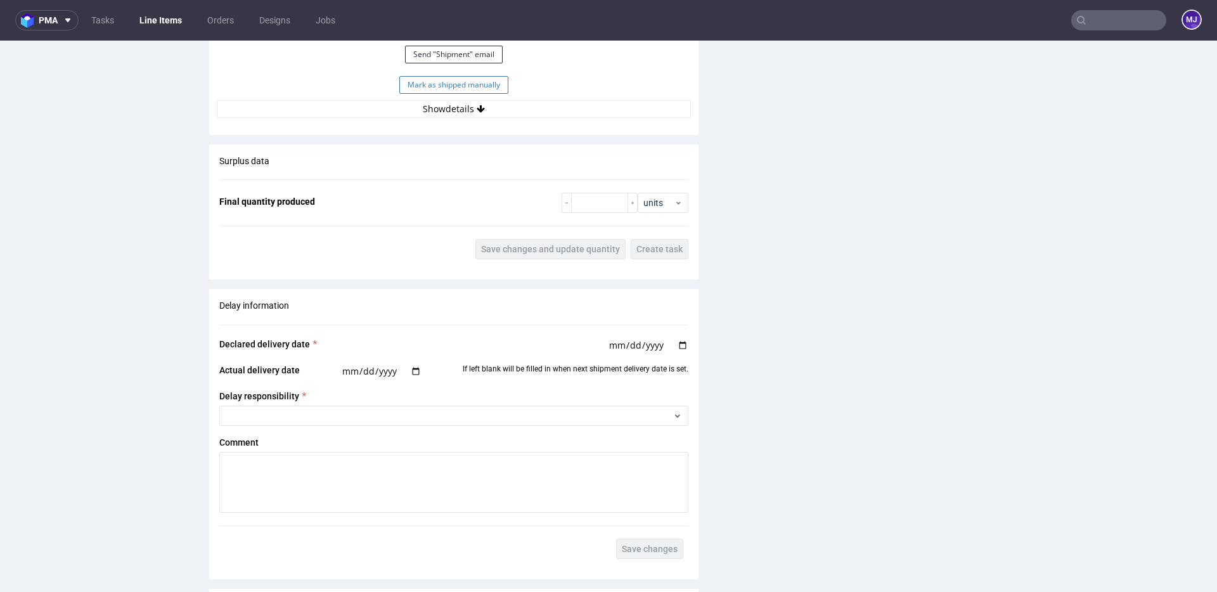
click at [480, 84] on button "Mark as shipped manually" at bounding box center [453, 85] width 109 height 18
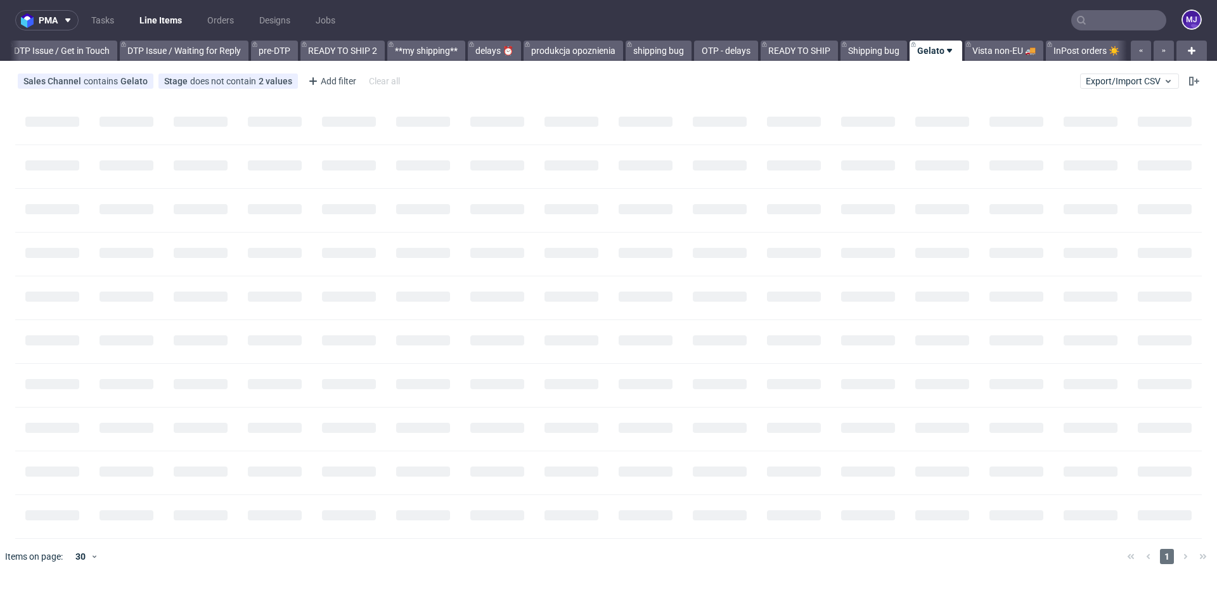
scroll to position [0, 1911]
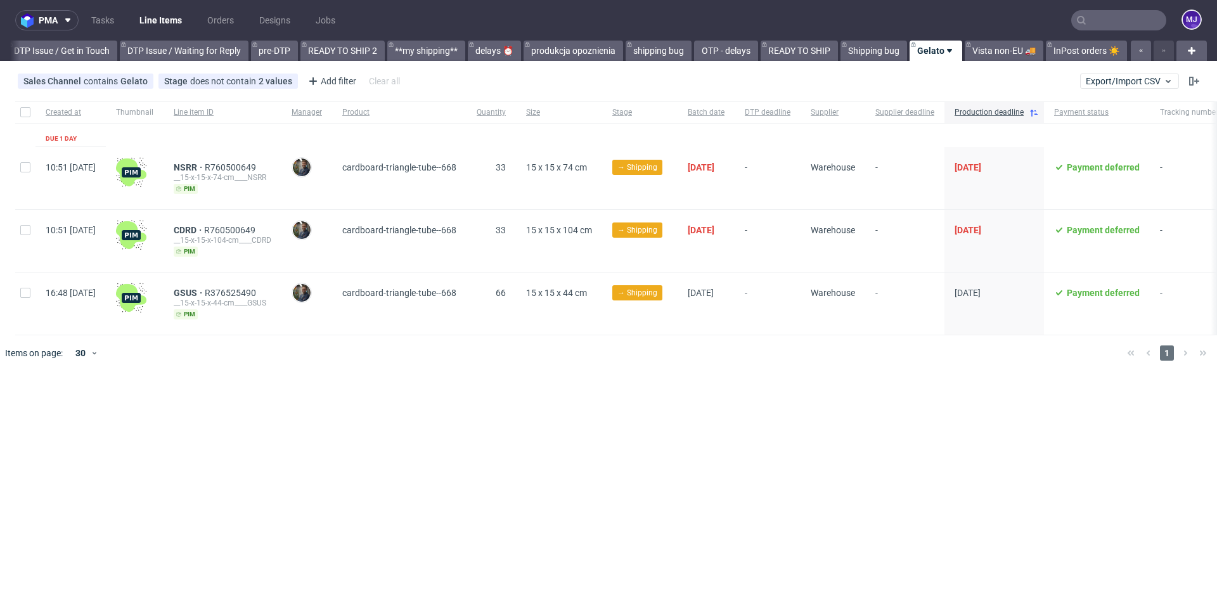
click at [461, 442] on div "pma Tasks Line Items Orders Designs Jobs MJ All DTP Late Shipped Shipments DTP …" at bounding box center [608, 296] width 1217 height 592
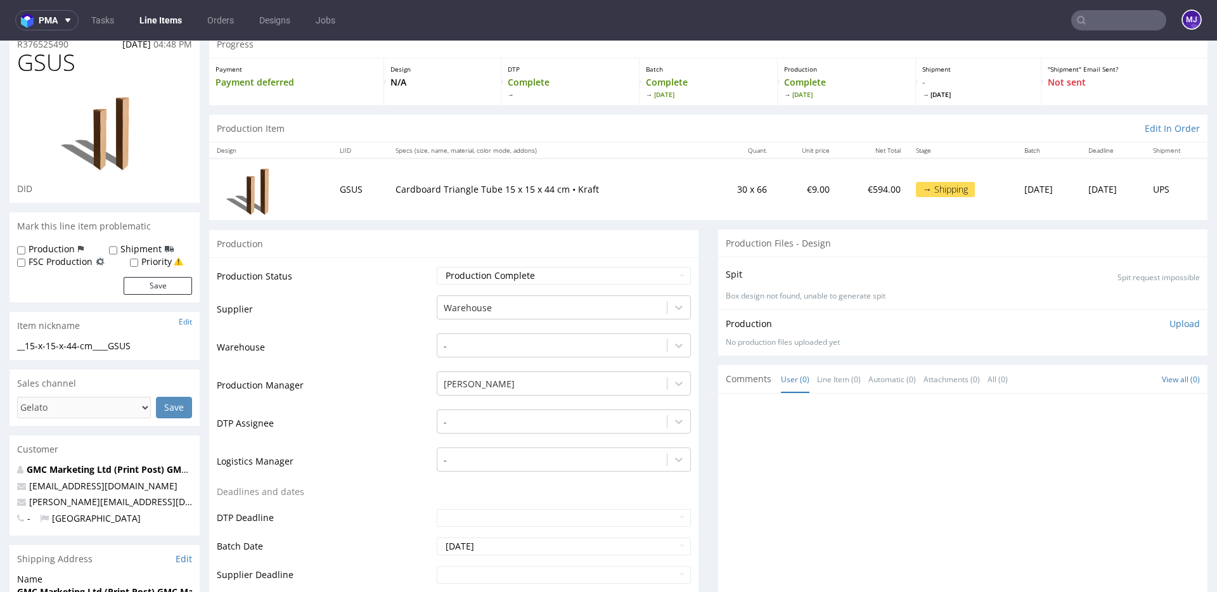
scroll to position [77, 0]
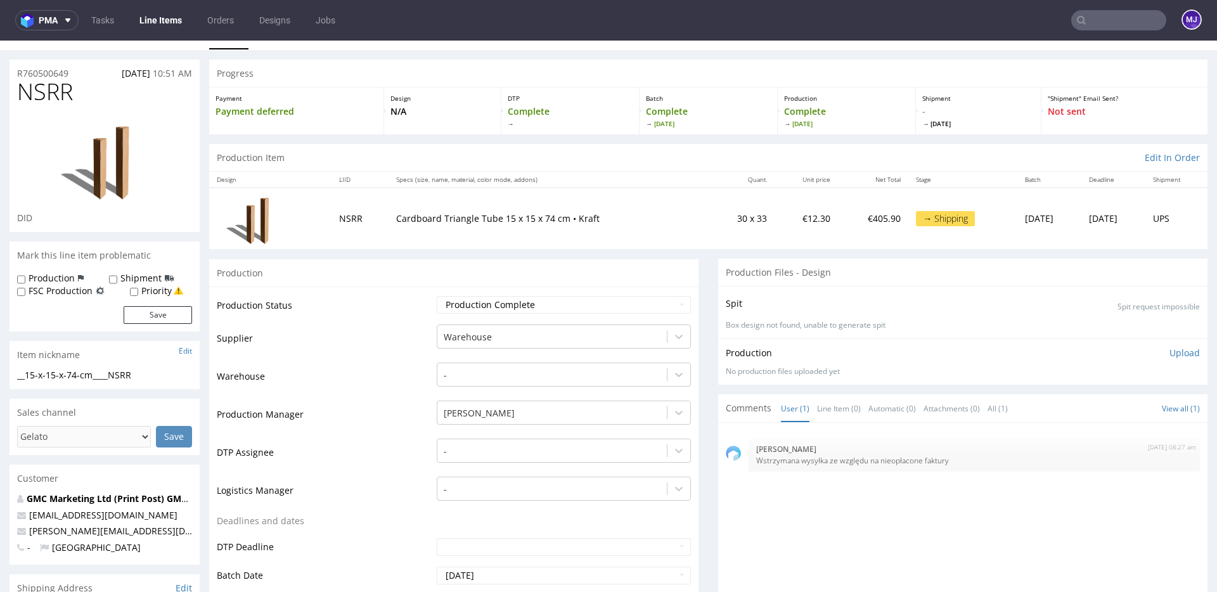
scroll to position [25, 0]
